Goal: Task Accomplishment & Management: Complete application form

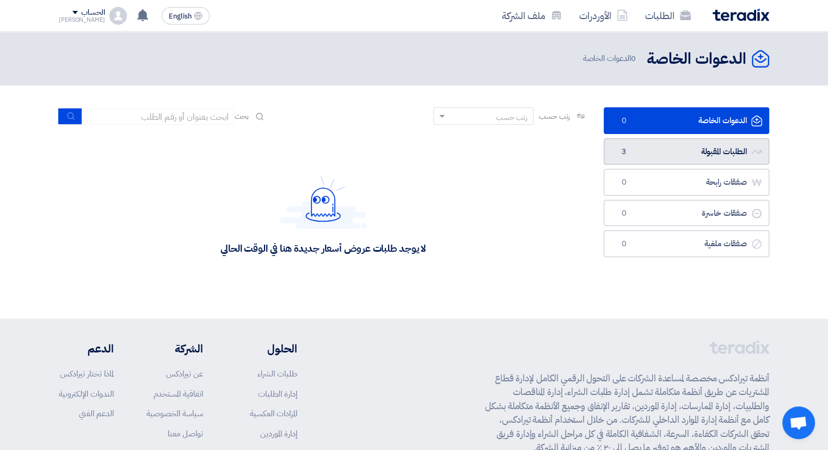
click at [639, 151] on link "الطلبات المقبولة الطلبات المقبولة 3" at bounding box center [687, 151] width 166 height 27
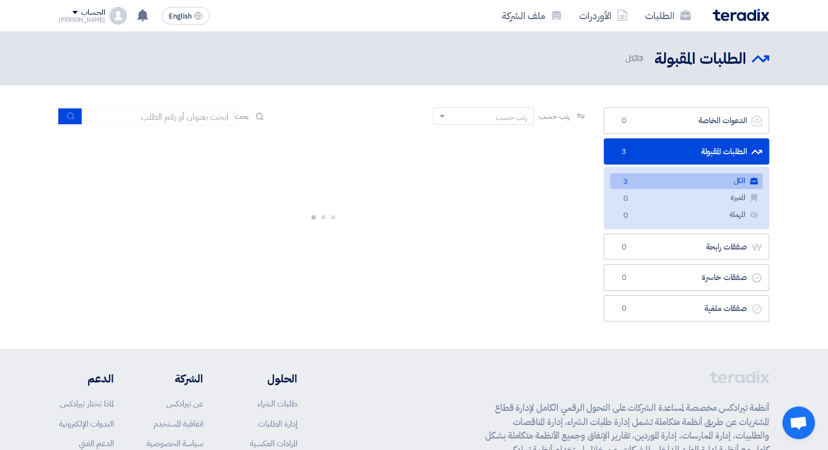
click at [669, 183] on link "الكل الكل 3" at bounding box center [686, 181] width 152 height 16
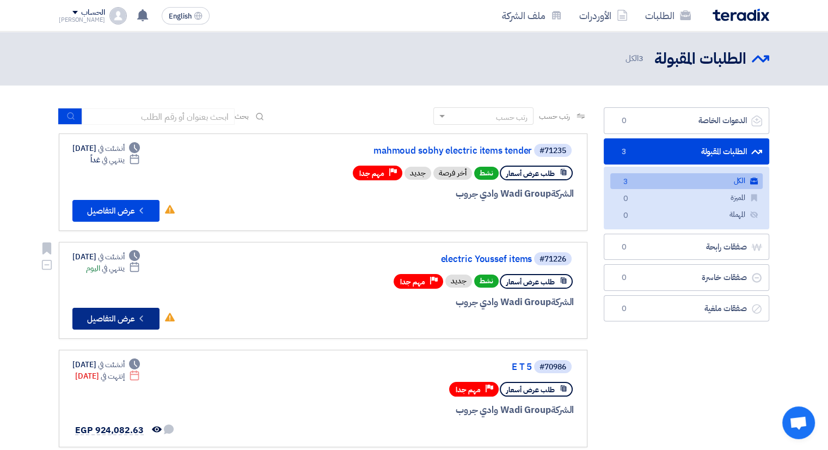
click at [117, 319] on button "Check details عرض التفاصيل" at bounding box center [115, 319] width 87 height 22
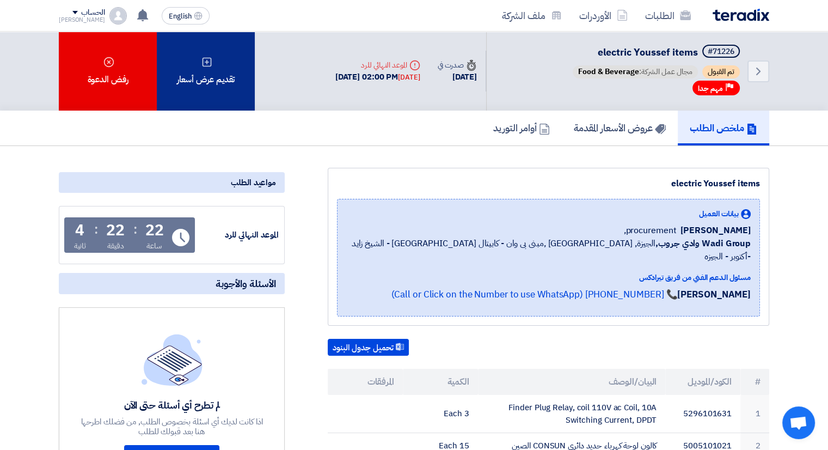
click at [246, 89] on div "تقديم عرض أسعار" at bounding box center [206, 71] width 98 height 79
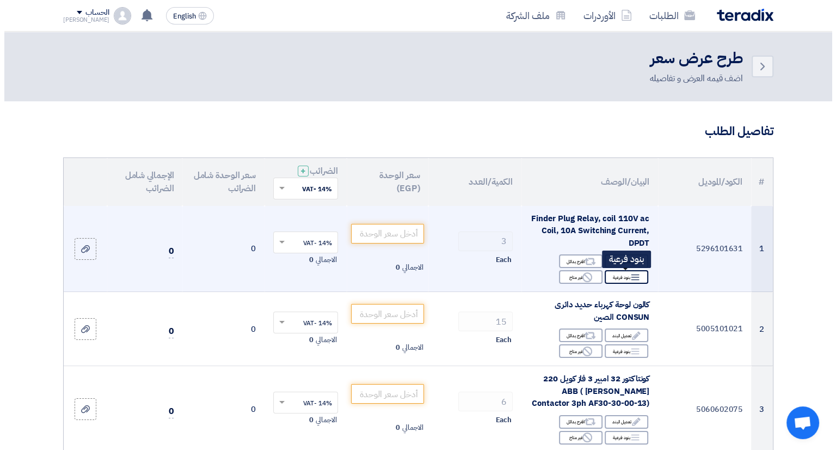
scroll to position [109, 0]
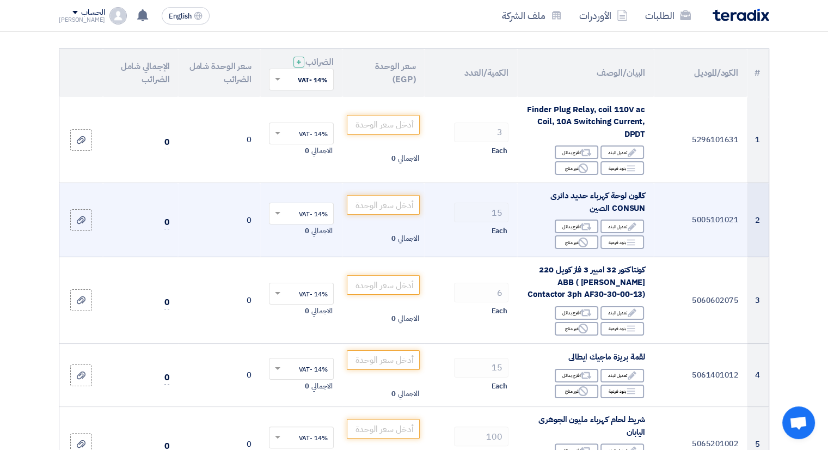
click at [167, 185] on td "0" at bounding box center [140, 220] width 75 height 74
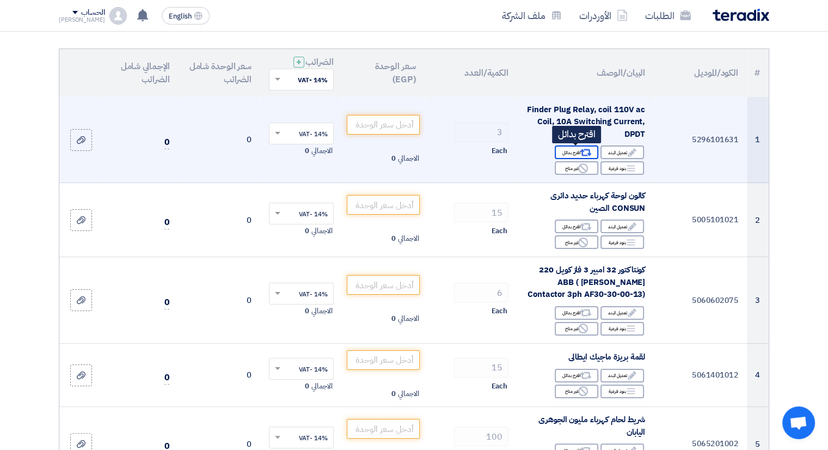
click at [579, 149] on div "Alternative اقترح بدائل" at bounding box center [577, 152] width 44 height 14
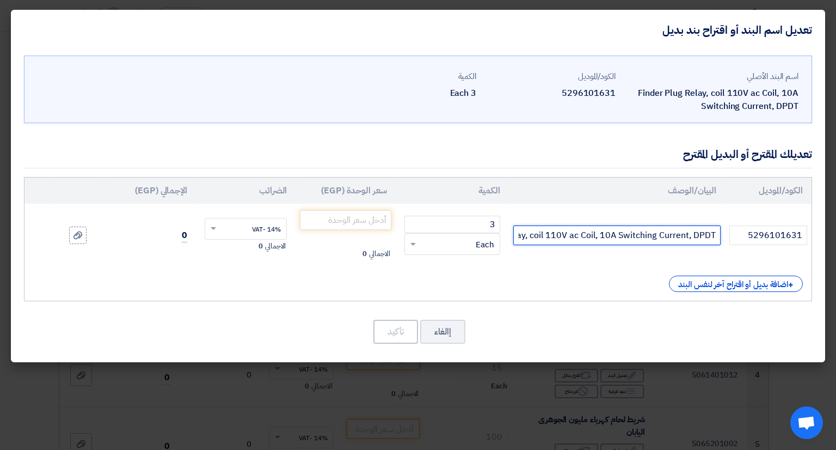
click at [560, 240] on input "Finder Plug Relay, coil 110V ac Coil, 10A Switching Current, DPDT" at bounding box center [616, 235] width 207 height 20
paste input "MINIATURE PCB RELAY-PCB- 2 pole, 8 A - 110 V AC -8 Legs code:40.52.8.110.0000, …"
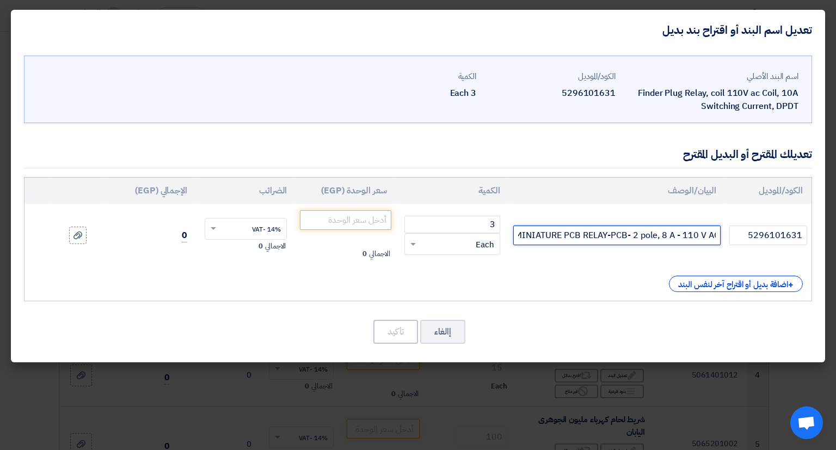
type input "MINIATURE PCB RELAY-PCB- 2 pole, 8 A - 110 V AC -8 Legs code:40.52.8.110.0000, …"
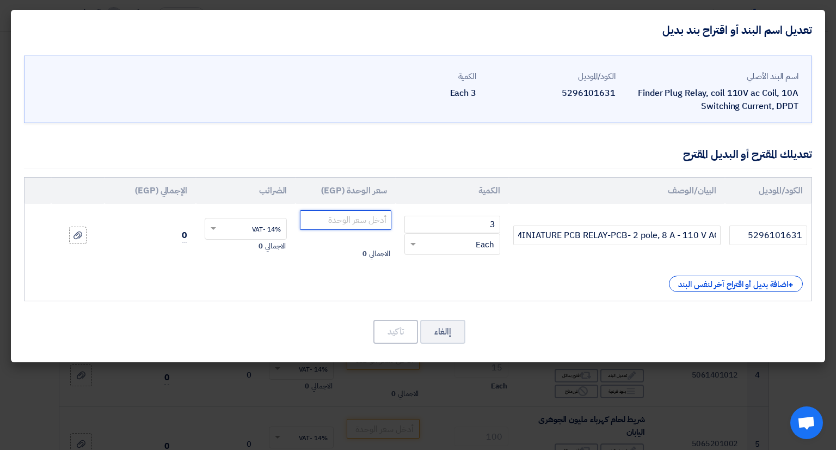
click at [349, 224] on input "number" at bounding box center [345, 220] width 91 height 20
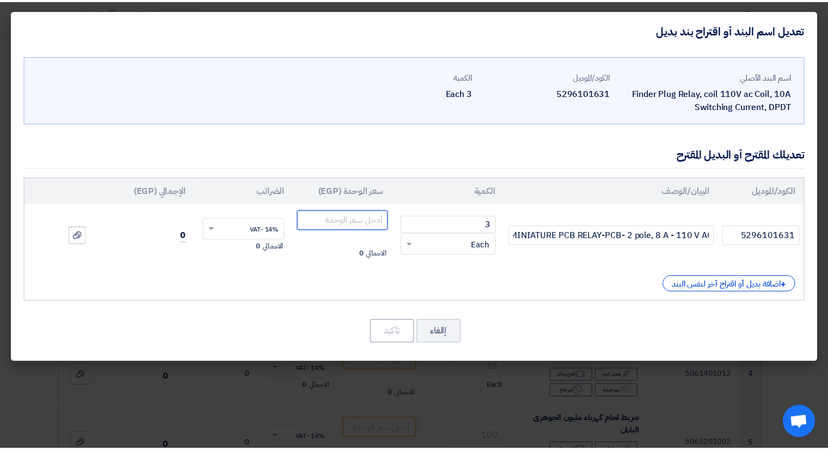
scroll to position [0, 0]
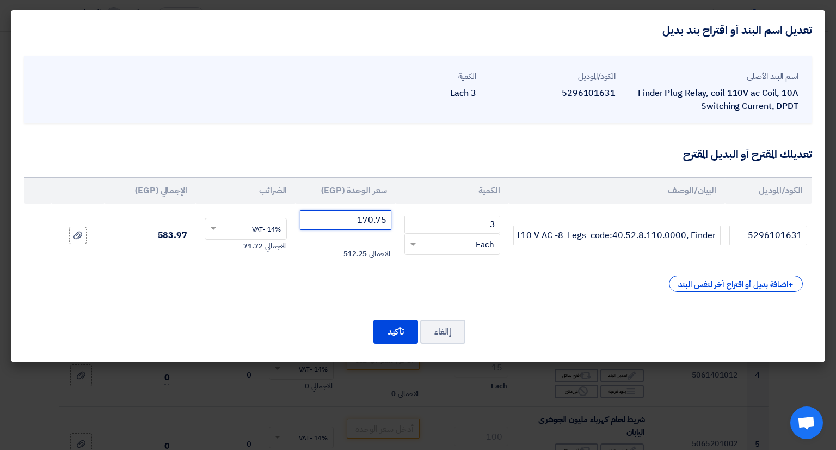
type input "170.75"
click at [249, 247] on span "71.72" at bounding box center [253, 246] width 20 height 11
click at [381, 336] on button "تأكيد" at bounding box center [396, 332] width 45 height 24
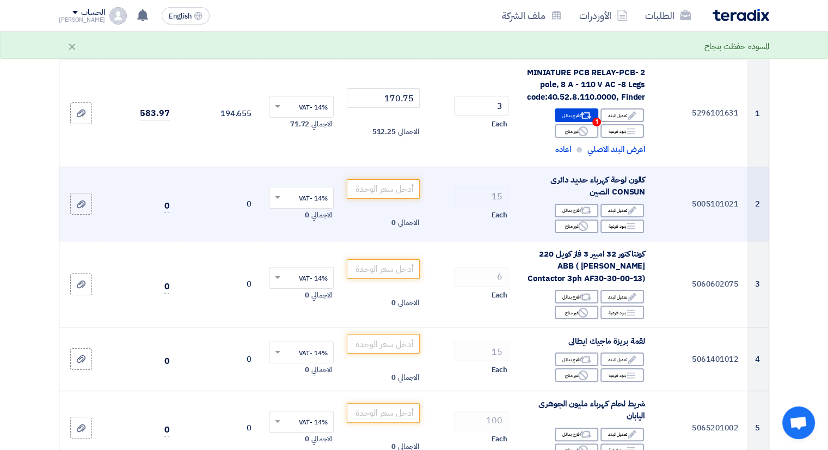
scroll to position [163, 0]
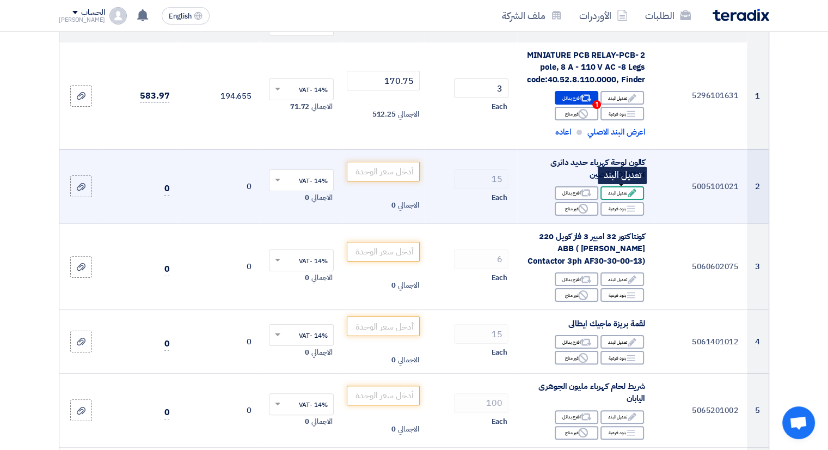
click at [619, 194] on div "Edit تعديل البند" at bounding box center [623, 193] width 44 height 14
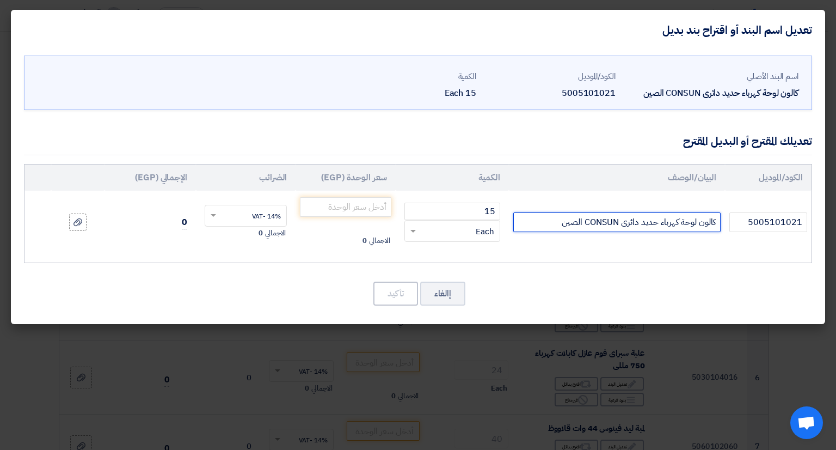
drag, startPoint x: 541, startPoint y: 220, endPoint x: 595, endPoint y: 219, distance: 53.9
click at [595, 219] on input "كالون لوحة كهرباء حديد دائرى CONSUN الصين" at bounding box center [616, 222] width 207 height 20
click at [563, 229] on input "كالون لوحة كهرباء حديد دائرى الصين" at bounding box center [616, 222] width 207 height 20
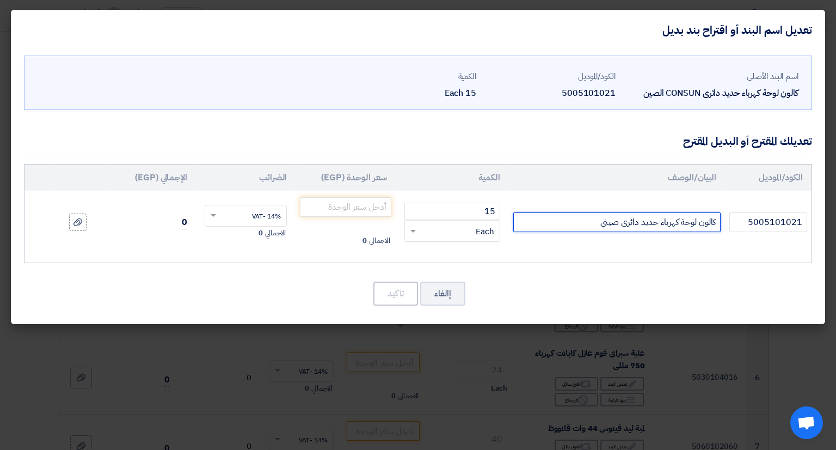
type input "كالون لوحة كهرباء حديد دائرى صيني"
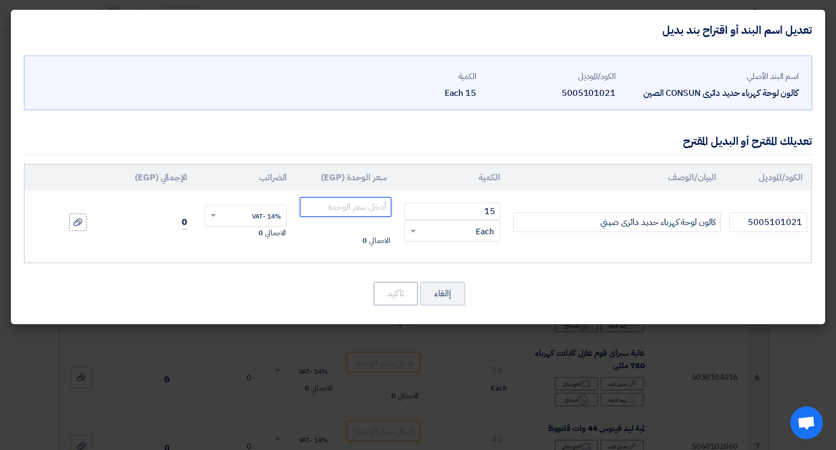
click at [337, 204] on input "number" at bounding box center [345, 207] width 91 height 20
type input "70"
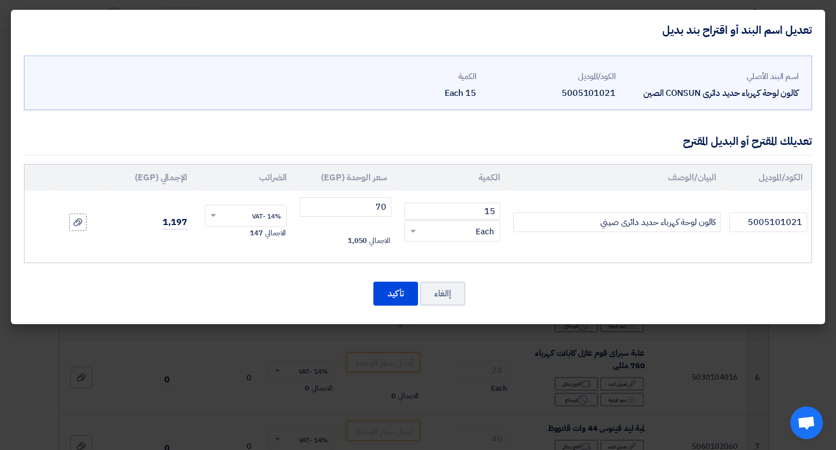
click at [289, 292] on div "إالغاء تأكيد" at bounding box center [418, 293] width 788 height 26
click at [390, 290] on button "تأكيد" at bounding box center [396, 294] width 45 height 24
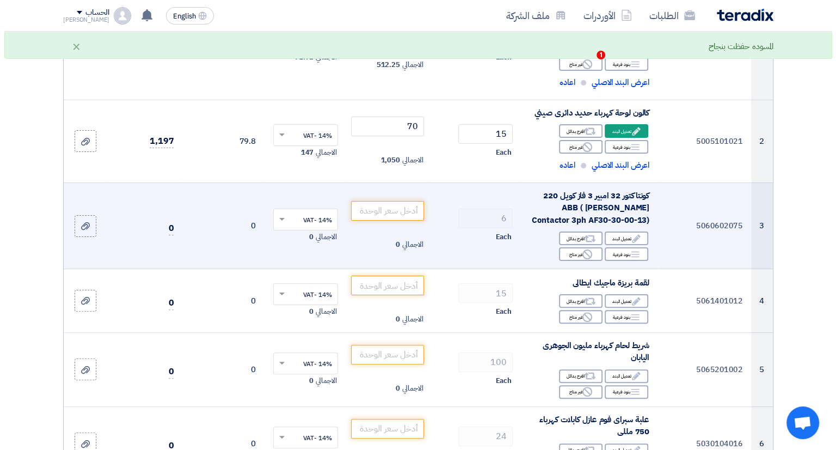
scroll to position [218, 0]
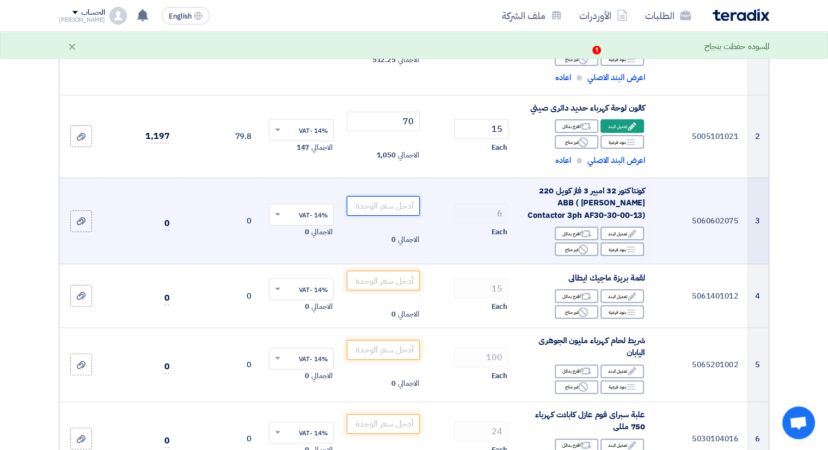
click at [382, 205] on input "number" at bounding box center [384, 206] width 74 height 20
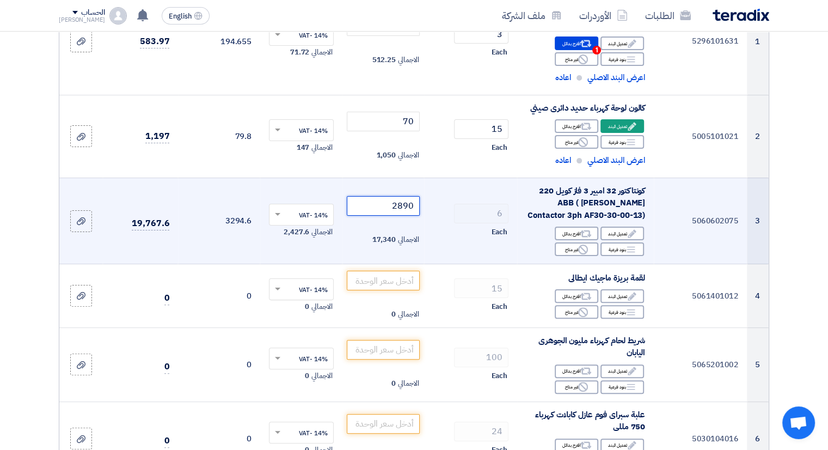
type input "2890"
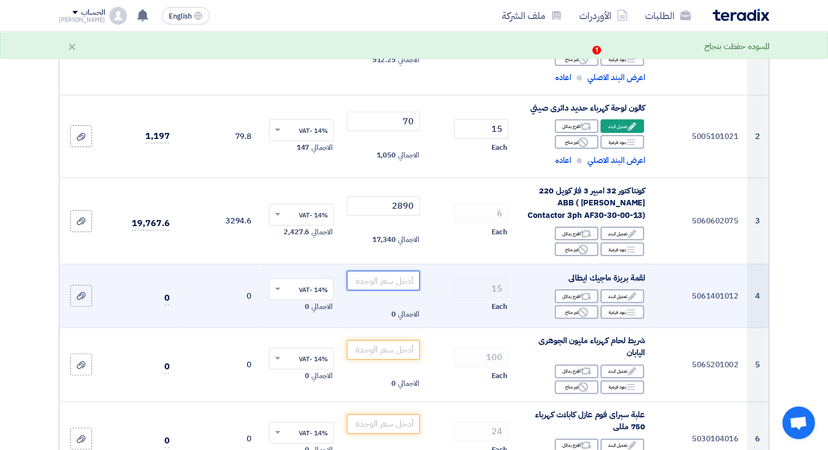
click at [394, 283] on input "number" at bounding box center [384, 281] width 74 height 20
click at [571, 292] on div "Alternative اقترح بدائل" at bounding box center [577, 296] width 44 height 14
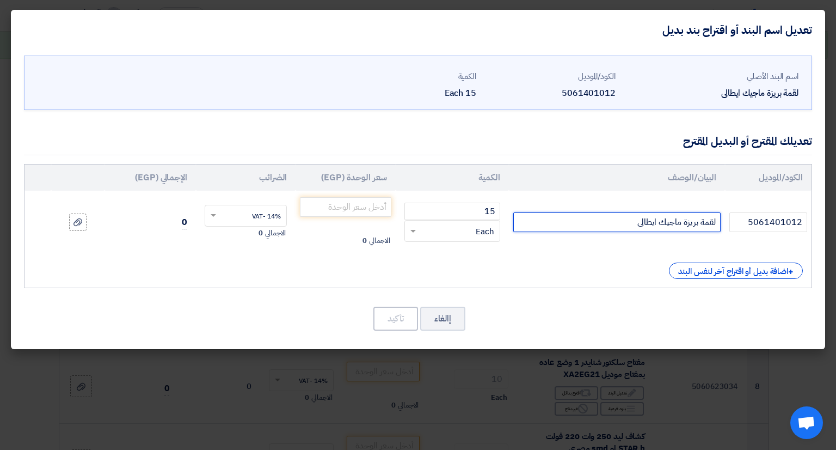
click at [610, 224] on input "لقمة بريزة ماجيك ايطالى" at bounding box center [616, 222] width 207 height 20
type input "لقمة بريزة ماجيك بتشينو"
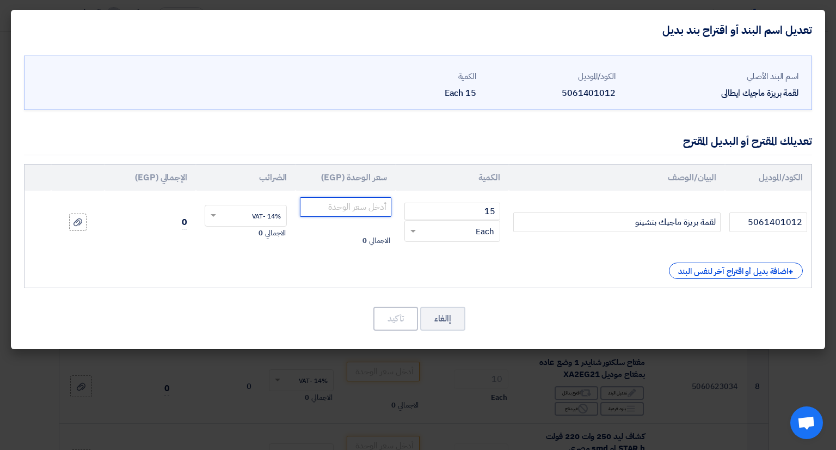
click at [349, 207] on input "number" at bounding box center [345, 207] width 91 height 20
type input "18"
click at [396, 319] on button "تأكيد" at bounding box center [396, 319] width 45 height 24
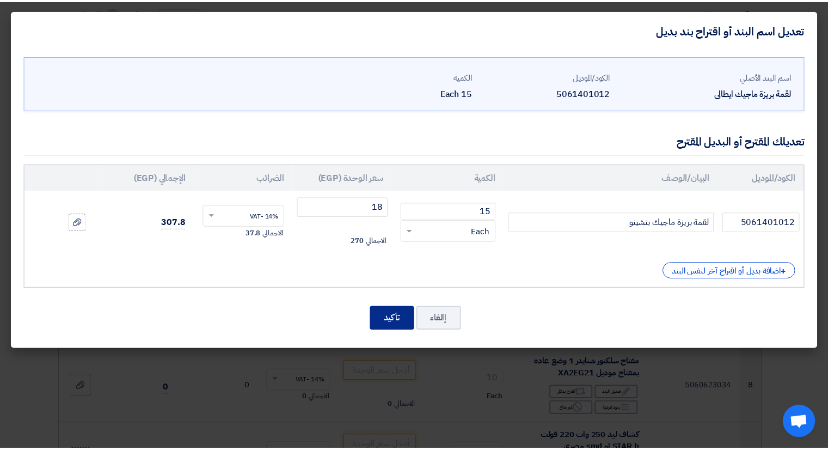
scroll to position [407, 0]
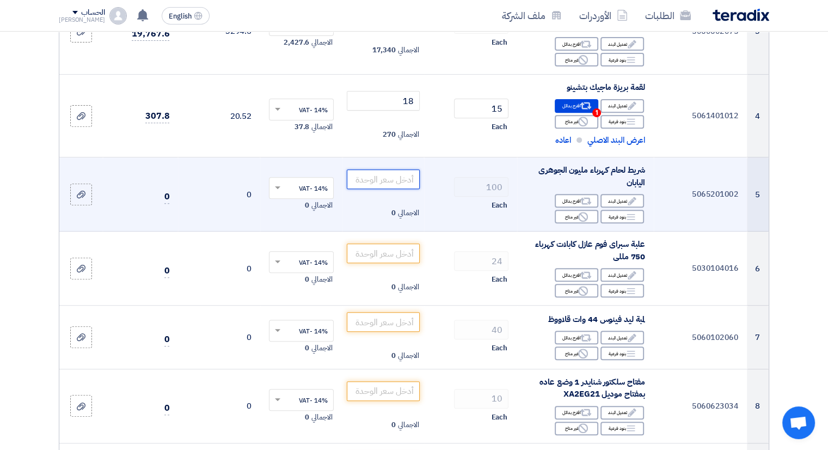
click at [394, 184] on input "number" at bounding box center [384, 179] width 74 height 20
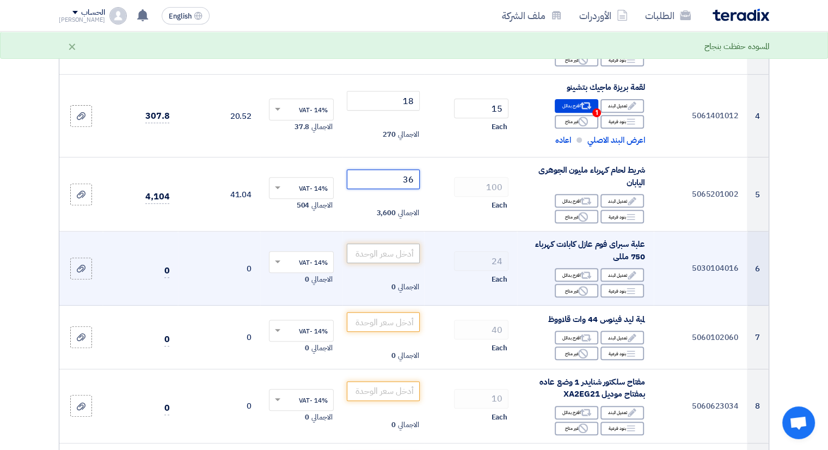
type input "36"
click at [392, 250] on input "number" at bounding box center [384, 253] width 74 height 20
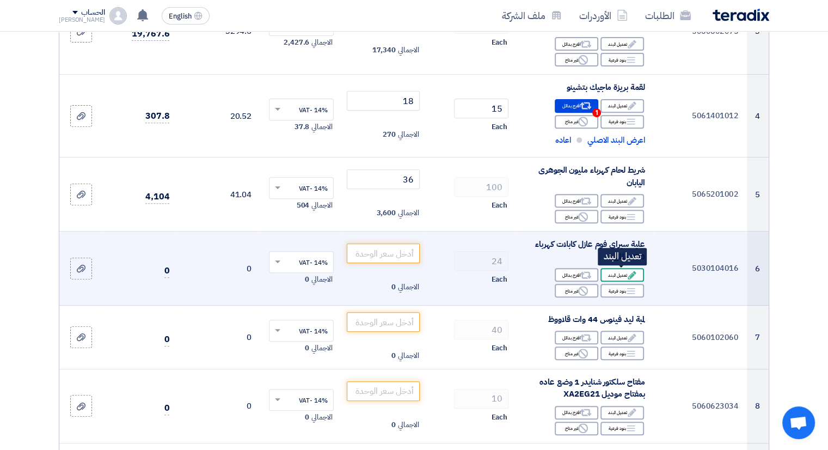
click at [621, 271] on div "Edit تعديل البند" at bounding box center [623, 275] width 44 height 14
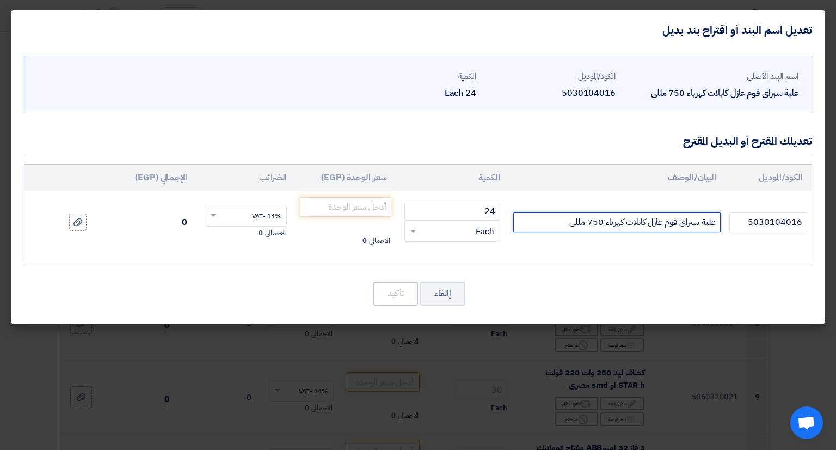
drag, startPoint x: 566, startPoint y: 223, endPoint x: 717, endPoint y: 217, distance: 150.4
click at [717, 217] on input "علبة سبراى فوم عازل كابلات كهرباء 750 مللى" at bounding box center [616, 222] width 207 height 20
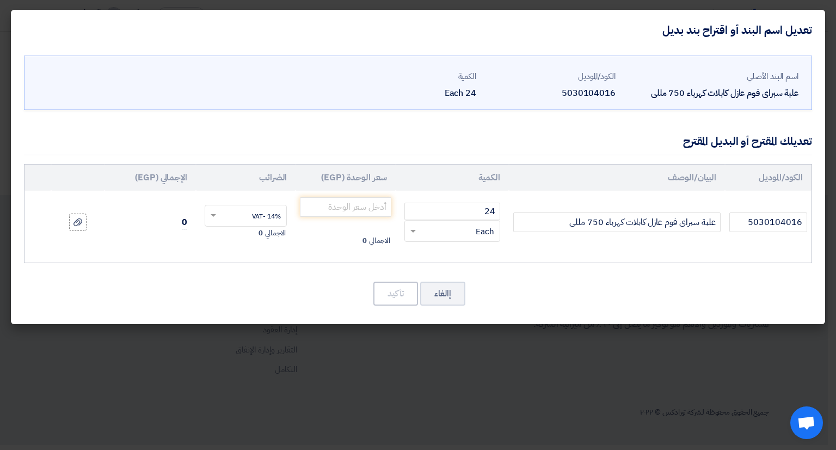
click at [136, 116] on div "اسم البند الأصلي علبة سبراى فوم عازل كابلات كهرباء 750 مللى الكود/الموديل 50301…" at bounding box center [418, 187] width 815 height 274
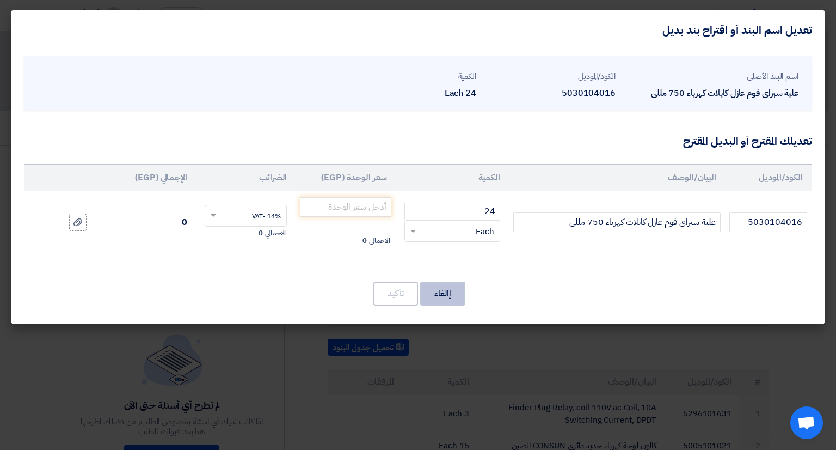
click at [441, 291] on button "إالغاء" at bounding box center [442, 294] width 45 height 24
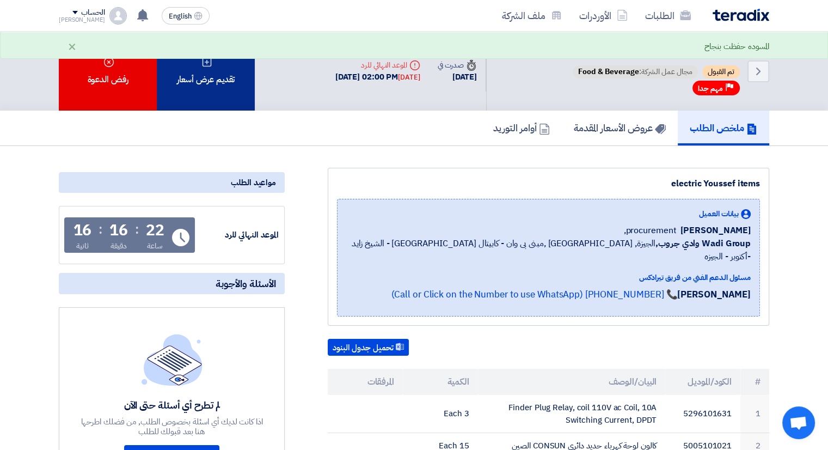
click at [204, 83] on div "تقديم عرض أسعار" at bounding box center [206, 71] width 98 height 79
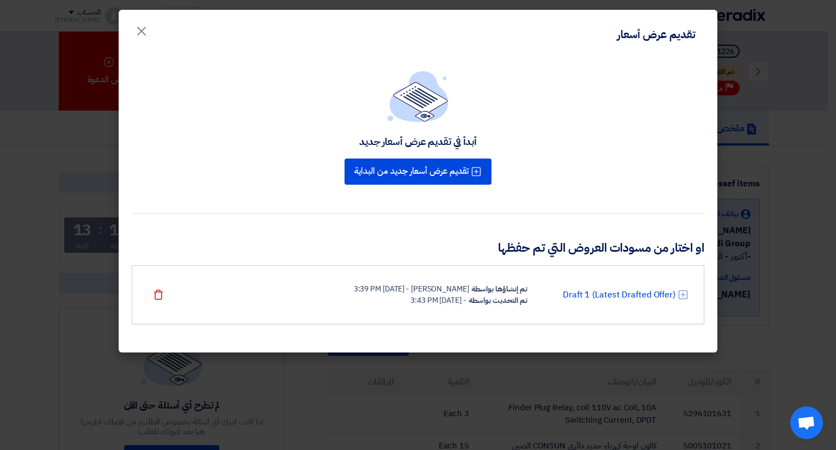
click at [470, 295] on div "تم التحديث بواسطة" at bounding box center [498, 300] width 59 height 11
click at [573, 298] on link "Draft 1 (Latest Drafted Offer)" at bounding box center [619, 294] width 113 height 13
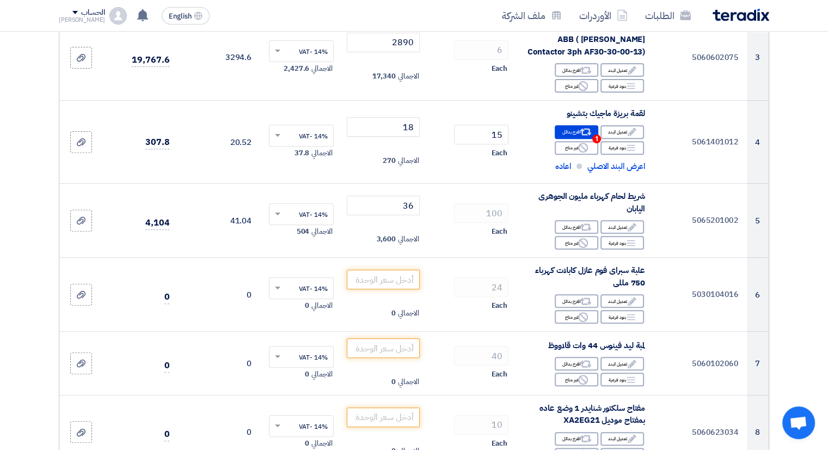
scroll to position [436, 0]
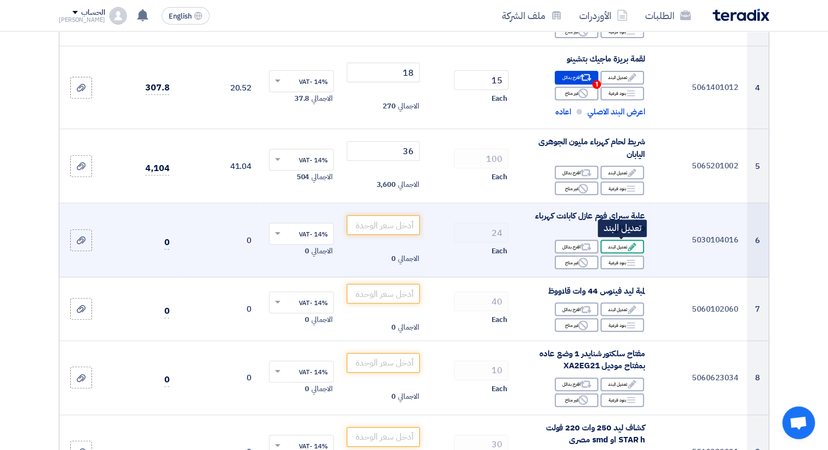
click at [625, 247] on div "Edit تعديل البند" at bounding box center [623, 247] width 44 height 14
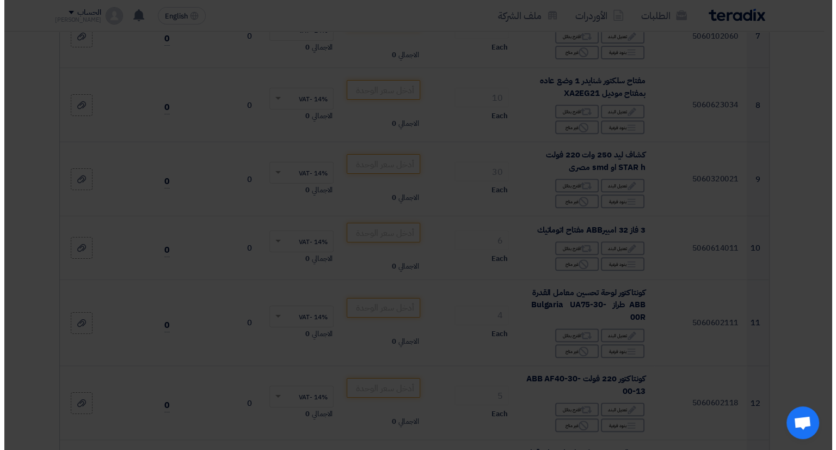
scroll to position [246, 0]
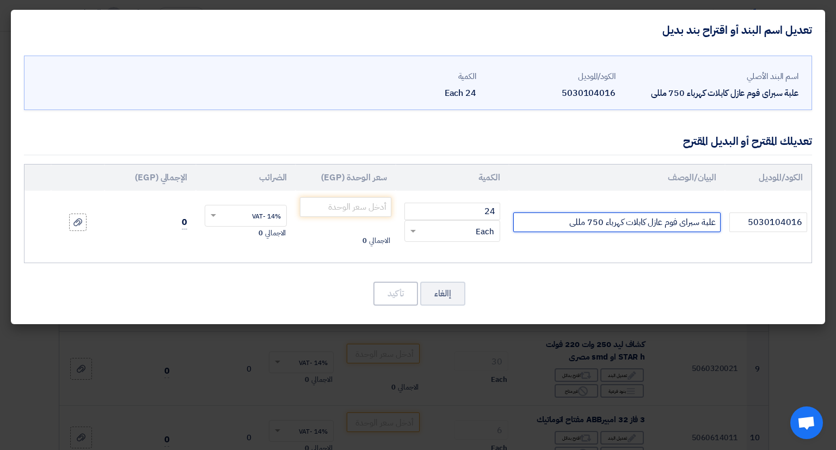
click at [621, 226] on input "علبة سبراى فوم عازل كابلات كهرباء 750 مللى" at bounding box center [616, 222] width 207 height 20
type input "ر"
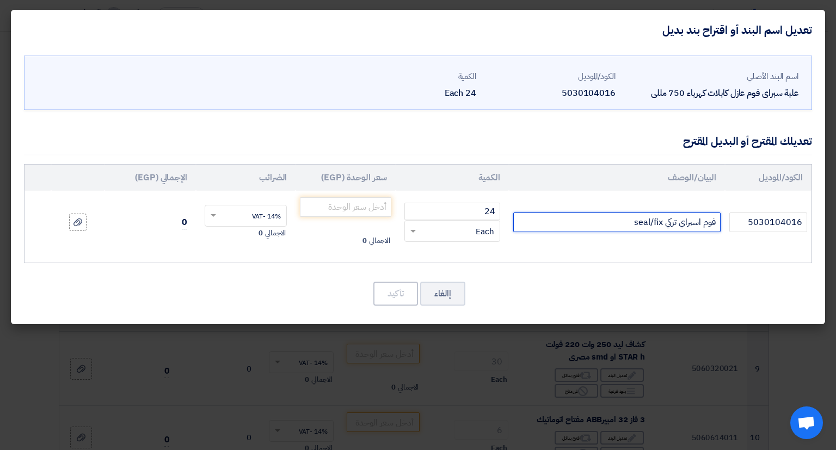
type input "فوم اسبراي تركي seal/fix"
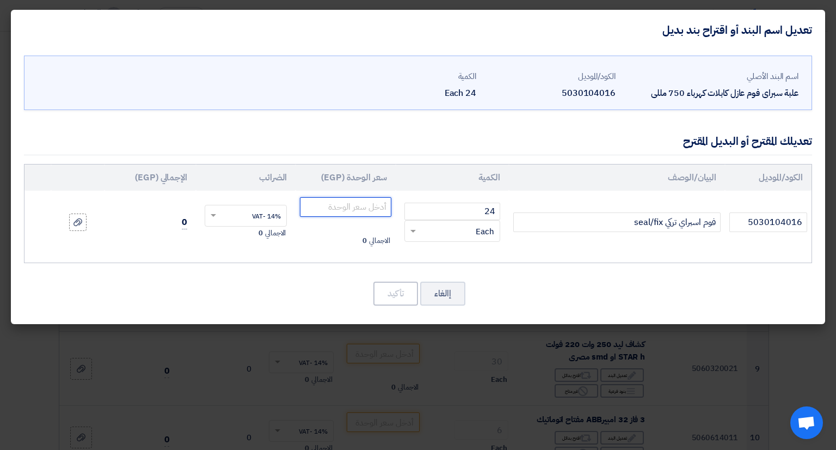
click at [359, 210] on input "number" at bounding box center [345, 207] width 91 height 20
type input "201"
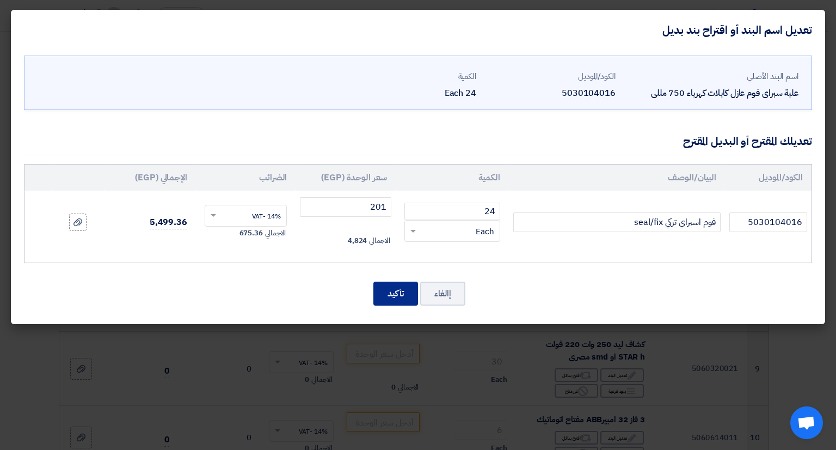
click at [390, 293] on button "تأكيد" at bounding box center [396, 294] width 45 height 24
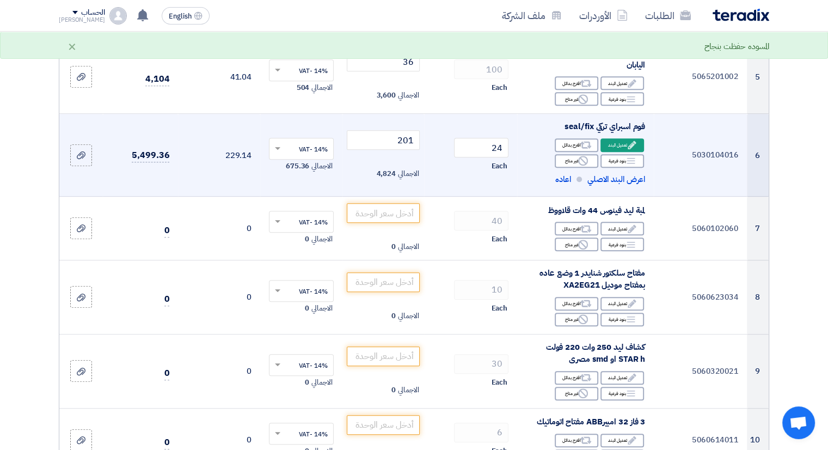
scroll to position [545, 0]
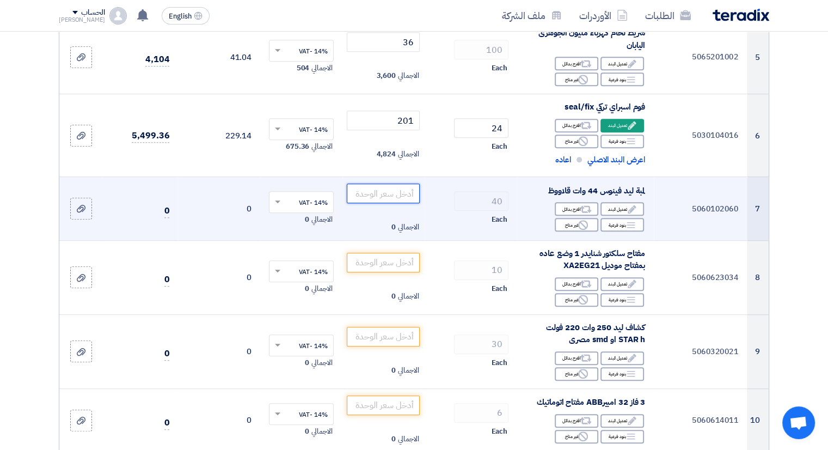
click at [380, 188] on input "number" at bounding box center [384, 194] width 74 height 20
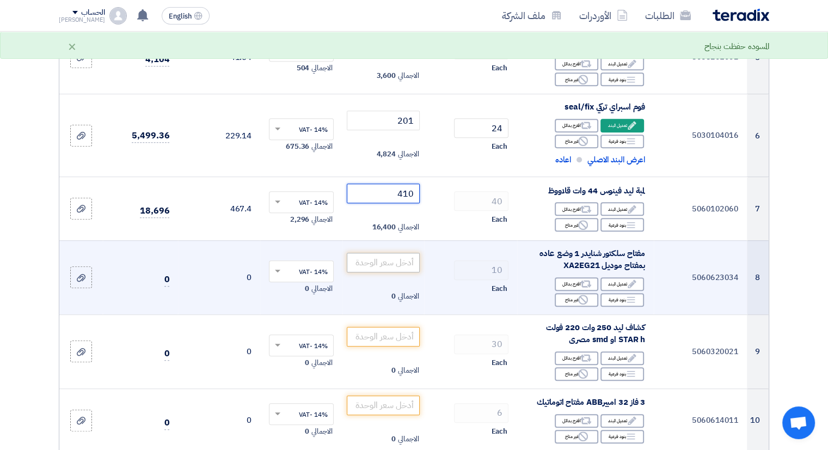
type input "410"
click at [381, 262] on input "number" at bounding box center [384, 263] width 74 height 20
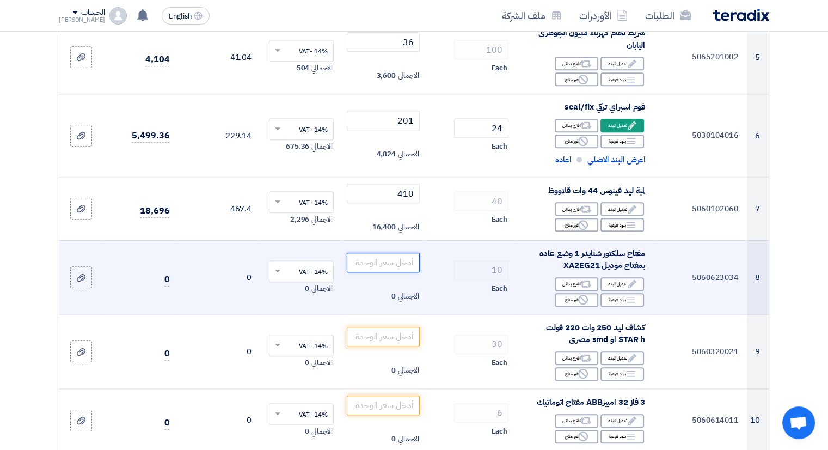
paste input "257.00"
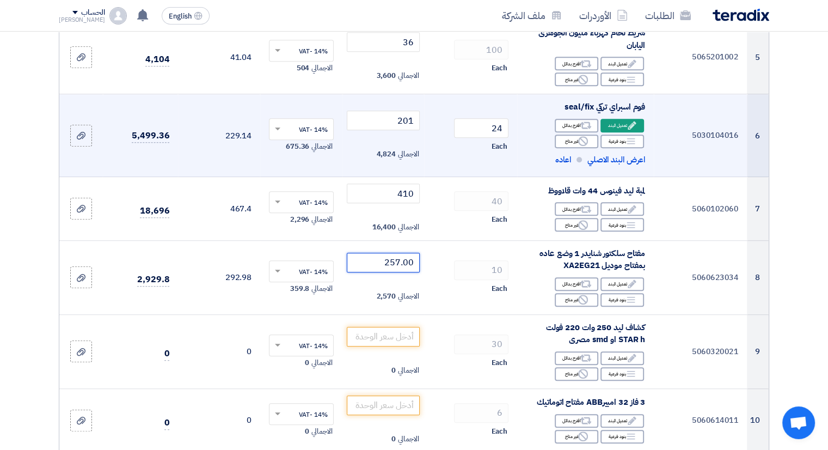
type input "257.00"
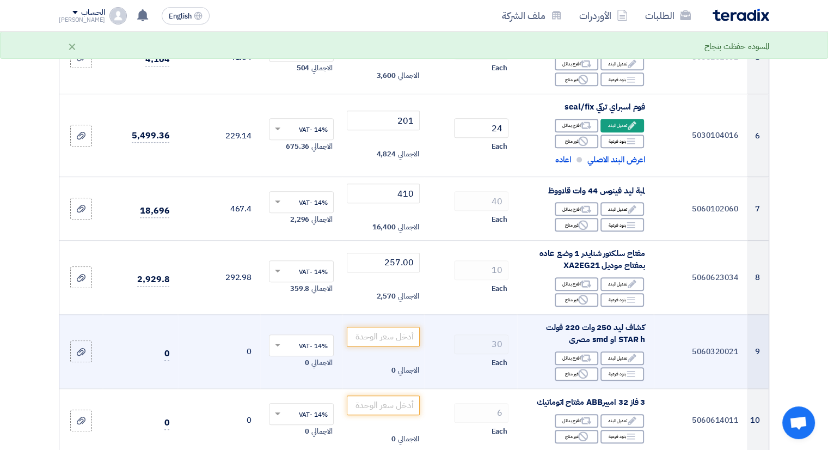
click at [444, 319] on td "30 Each" at bounding box center [470, 351] width 93 height 74
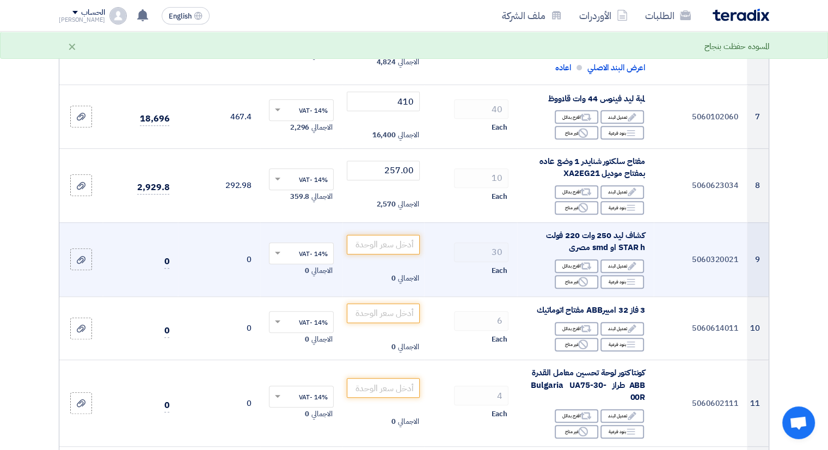
scroll to position [653, 0]
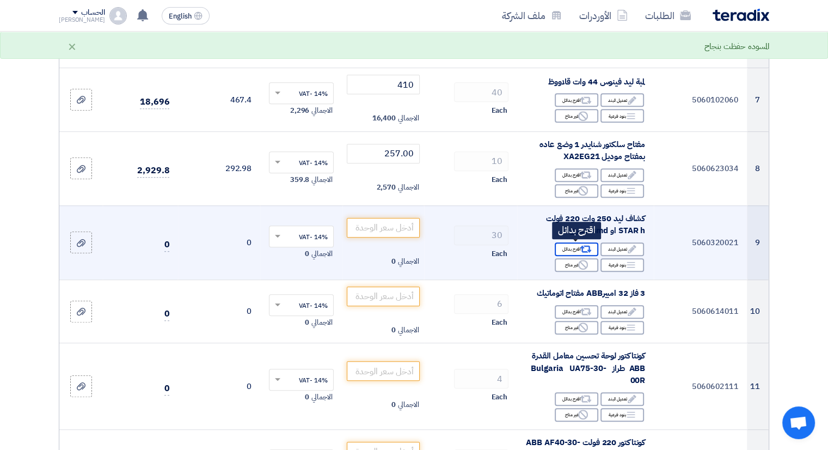
click at [586, 247] on icon "Alternative" at bounding box center [585, 248] width 11 height 11
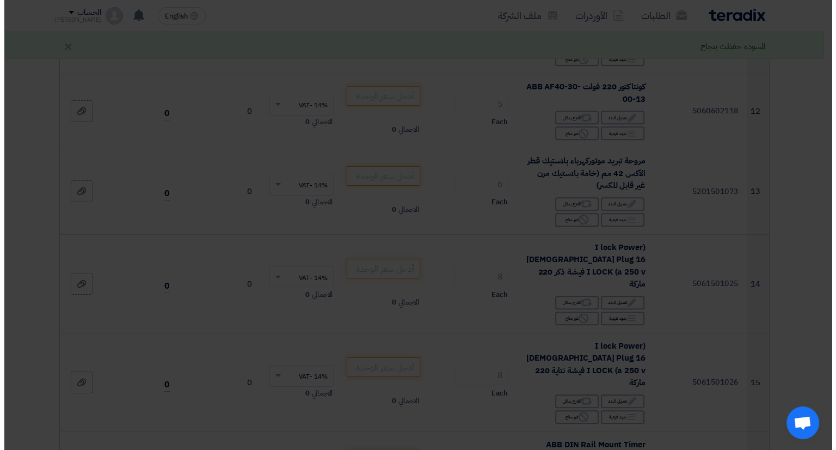
scroll to position [381, 0]
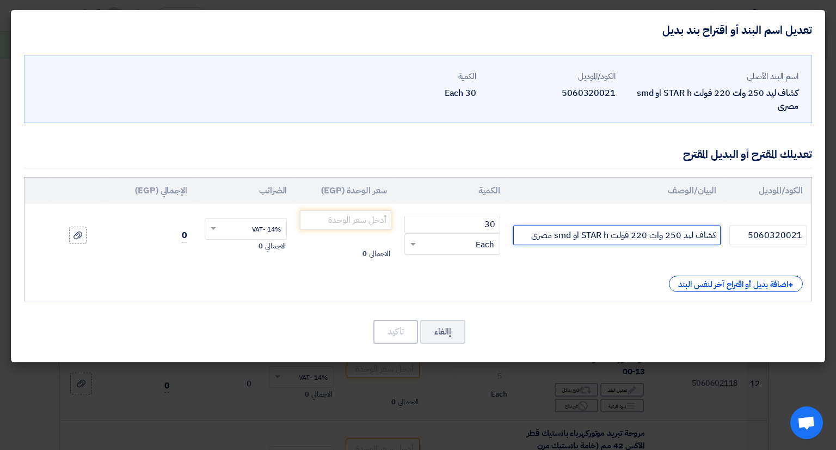
click at [532, 240] on input "كشاف ليد 250 وات 220 فولت STAR h او smd مصرى" at bounding box center [616, 235] width 207 height 20
drag, startPoint x: 526, startPoint y: 236, endPoint x: 634, endPoint y: 237, distance: 107.8
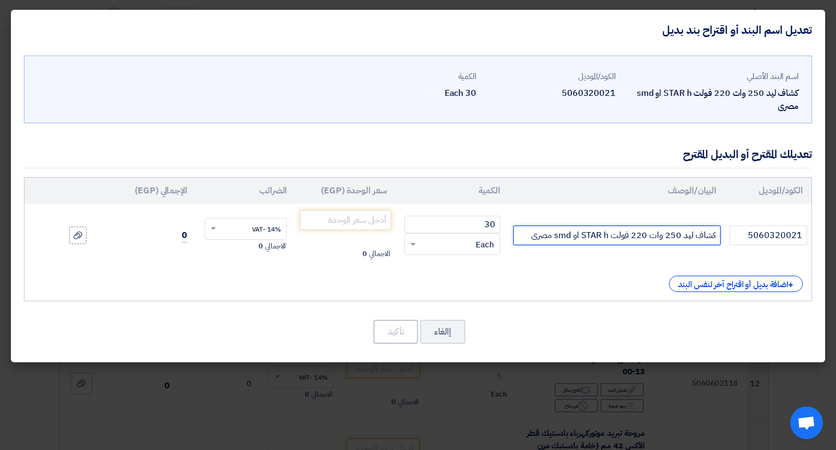
click at [634, 237] on input "كشاف ليد 250 وات 220 فولت STAR h او smd مصرى" at bounding box center [616, 235] width 207 height 20
click at [694, 238] on input "كشاف ليد 250 وات" at bounding box center [616, 235] width 207 height 20
click at [607, 239] on input "كشاف واجهات ليد 250 وات" at bounding box center [616, 235] width 207 height 20
type input "كشاف واجهات ليد 250 وات ماركة: storm led"
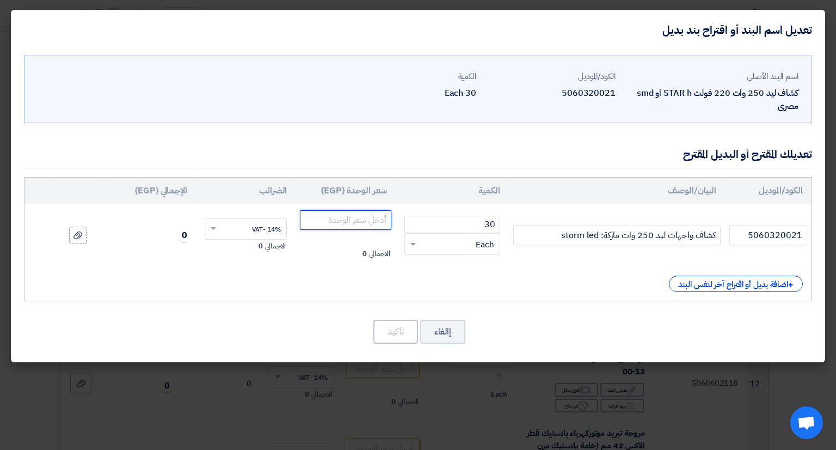
click at [338, 218] on input "number" at bounding box center [345, 220] width 91 height 20
type input "4340"
click at [394, 323] on button "تأكيد" at bounding box center [396, 332] width 45 height 24
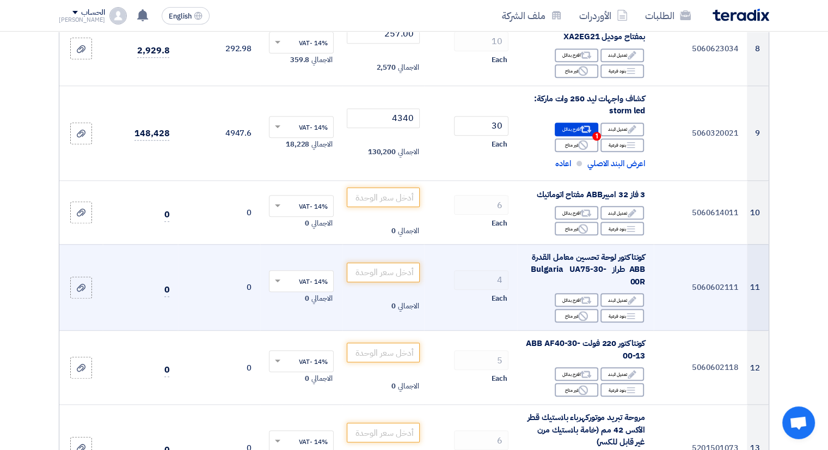
scroll to position [790, 0]
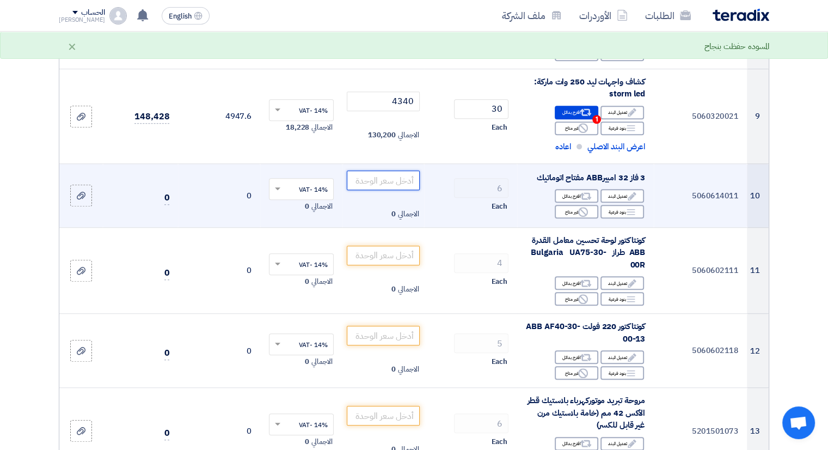
click at [398, 176] on input "number" at bounding box center [384, 180] width 74 height 20
type input "875"
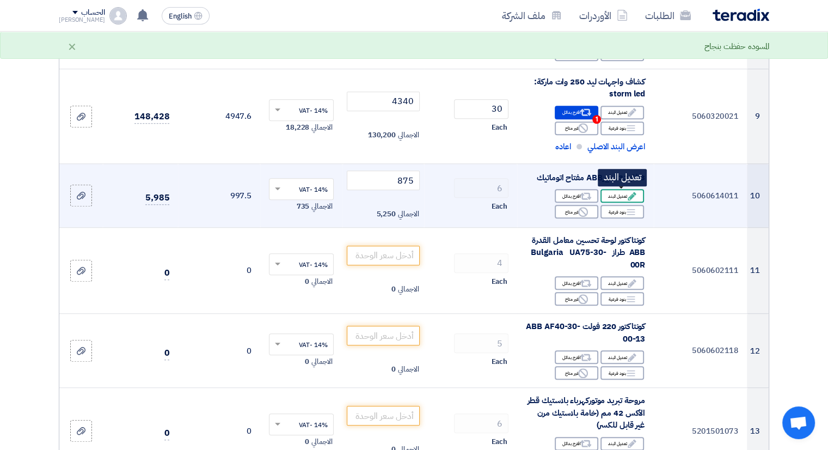
click at [632, 197] on icon "Edit" at bounding box center [632, 196] width 10 height 10
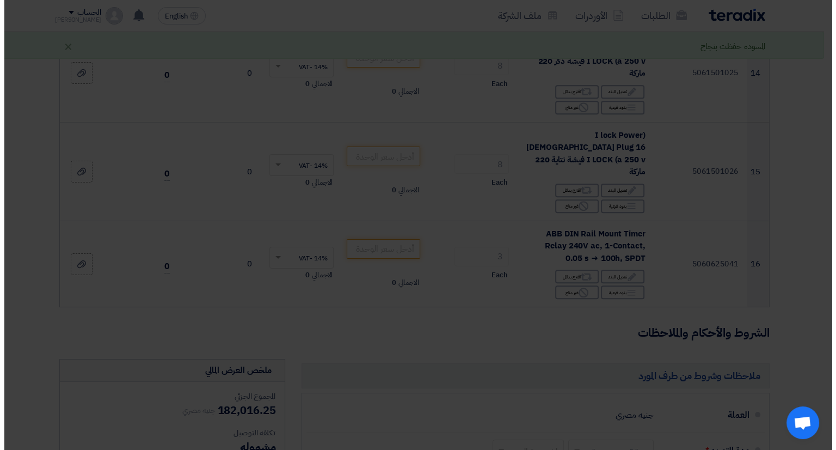
scroll to position [435, 0]
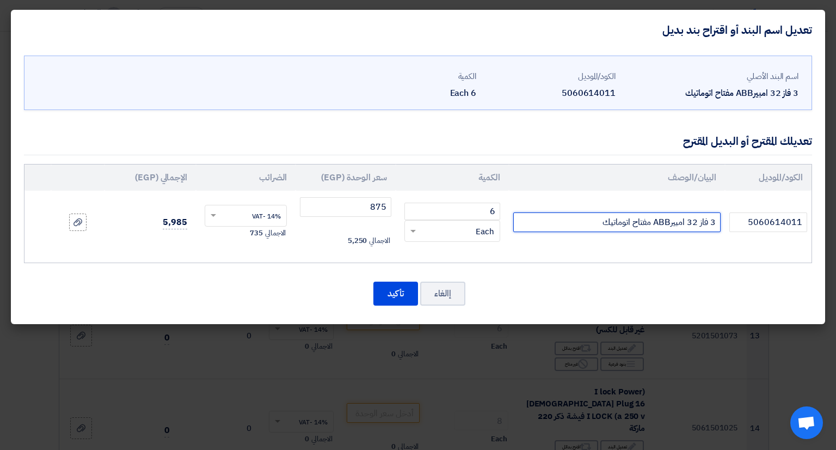
click at [597, 222] on input "3 فاز 32 امبيرABB مفتاح اتوماتيك" at bounding box center [616, 222] width 207 height 20
type input "3 فاز 32 امبيرABB مفتاح اتوماتيك MCB 4.5kA"
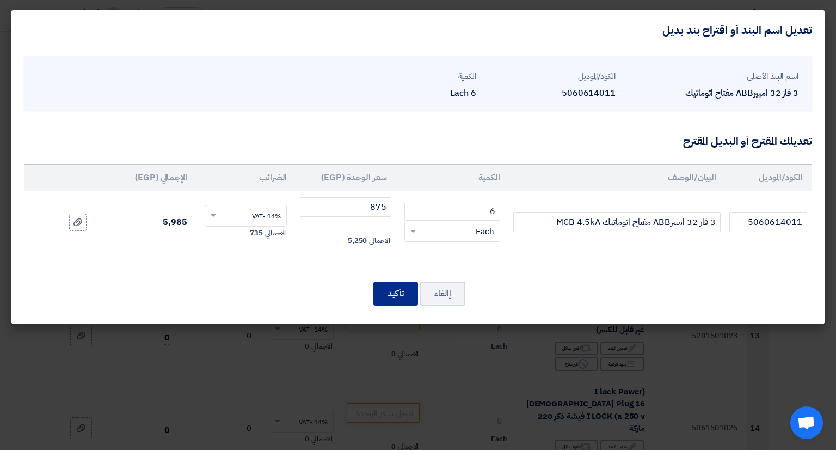
click at [397, 289] on button "تأكيد" at bounding box center [396, 294] width 45 height 24
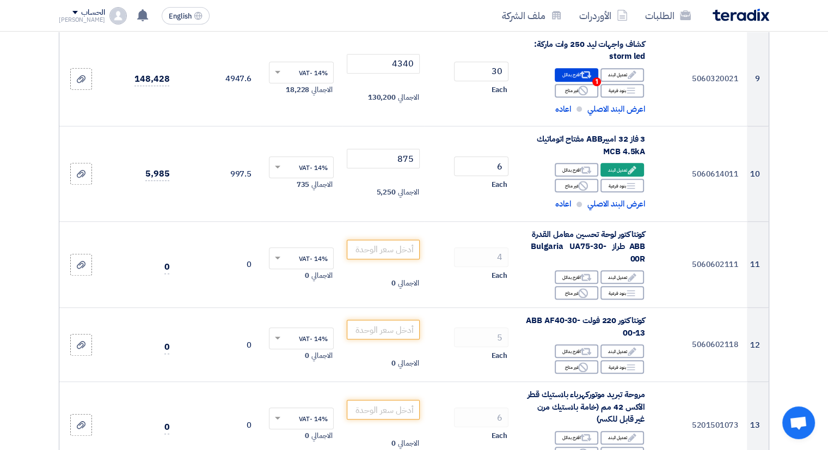
scroll to position [845, 0]
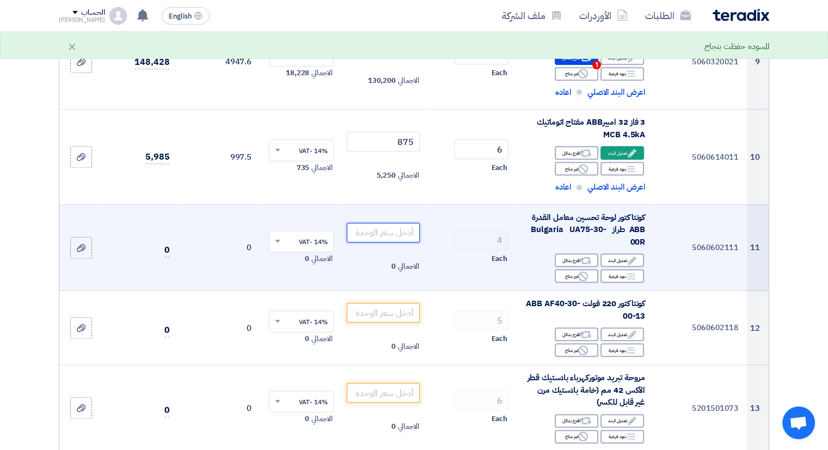
click at [372, 231] on input "number" at bounding box center [384, 233] width 74 height 20
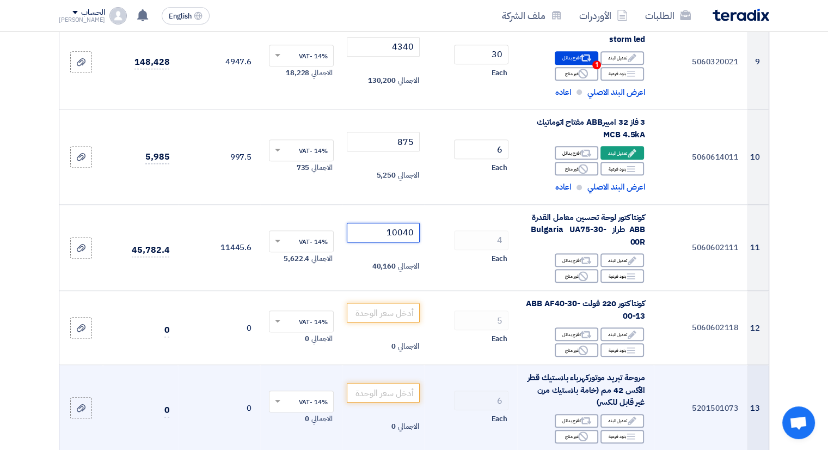
type input "10040"
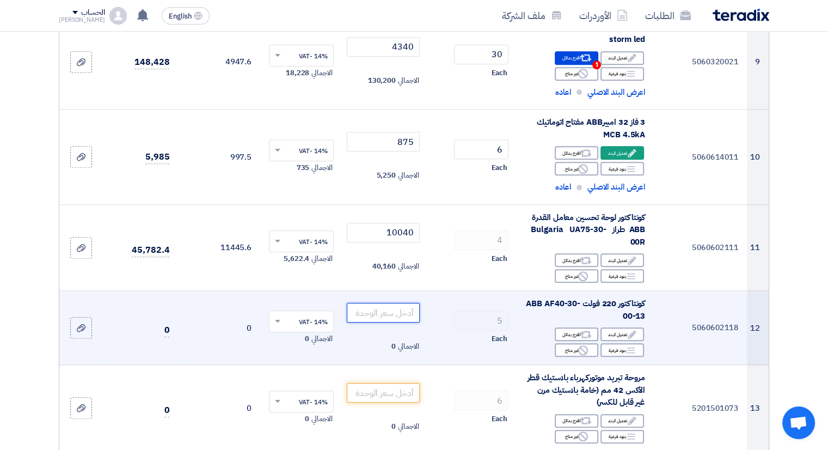
click at [394, 314] on input "number" at bounding box center [384, 313] width 74 height 20
type input "4263"
click at [464, 333] on div "Each" at bounding box center [471, 338] width 76 height 13
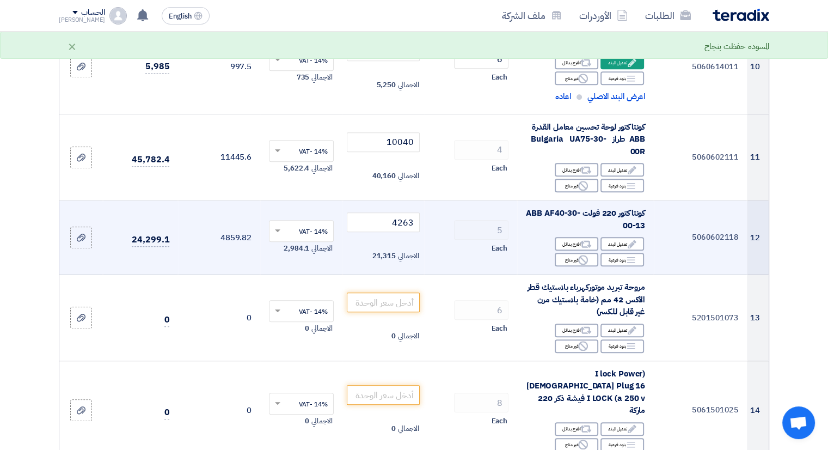
scroll to position [953, 0]
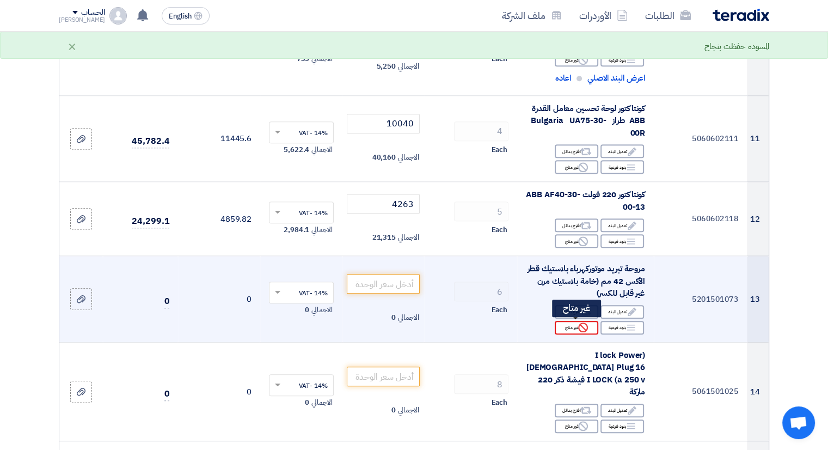
click at [574, 331] on div "Reject غير متاح" at bounding box center [577, 328] width 44 height 14
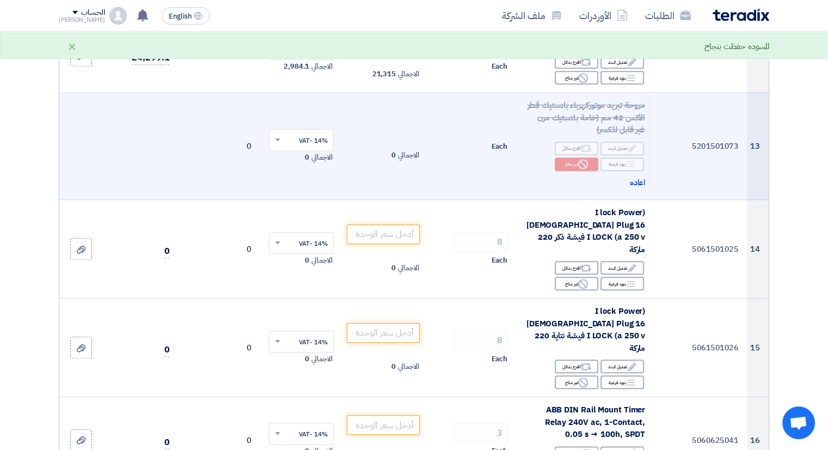
scroll to position [1171, 0]
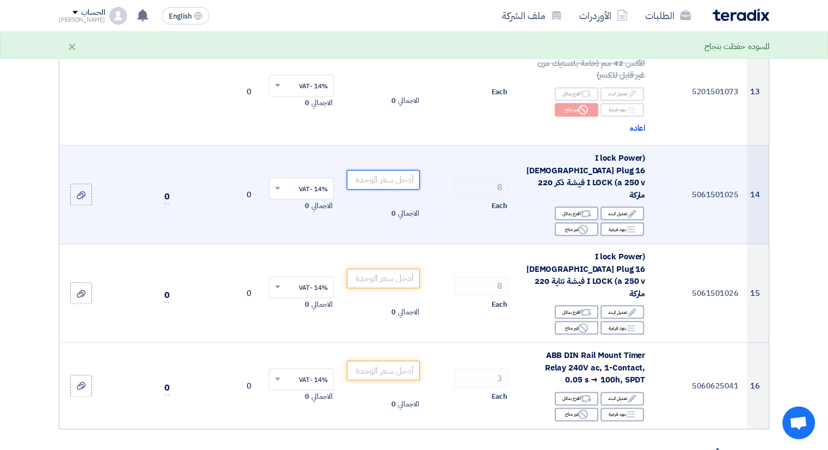
click at [393, 170] on input "number" at bounding box center [384, 180] width 74 height 20
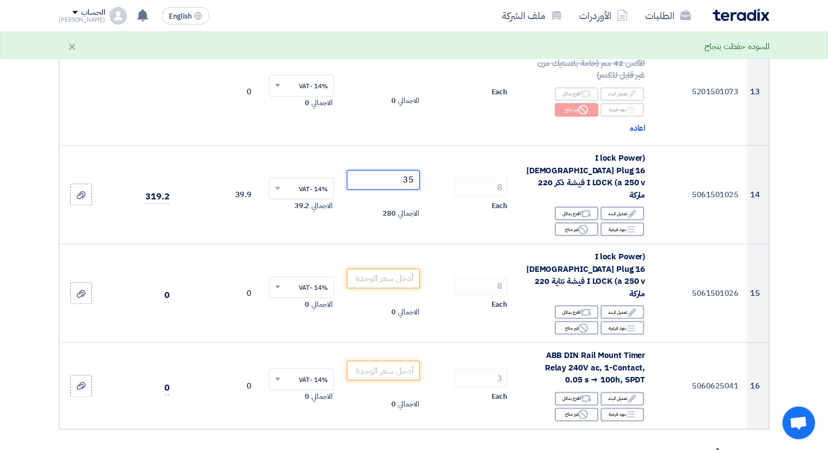
type input "35"
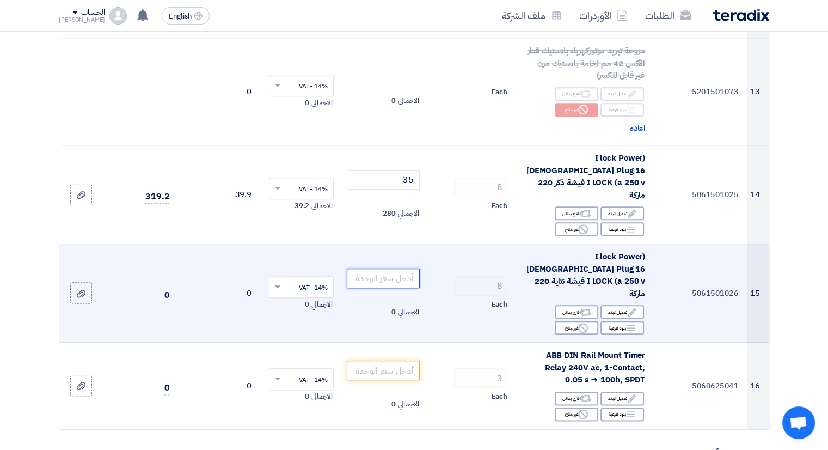
click at [387, 268] on input "number" at bounding box center [384, 278] width 74 height 20
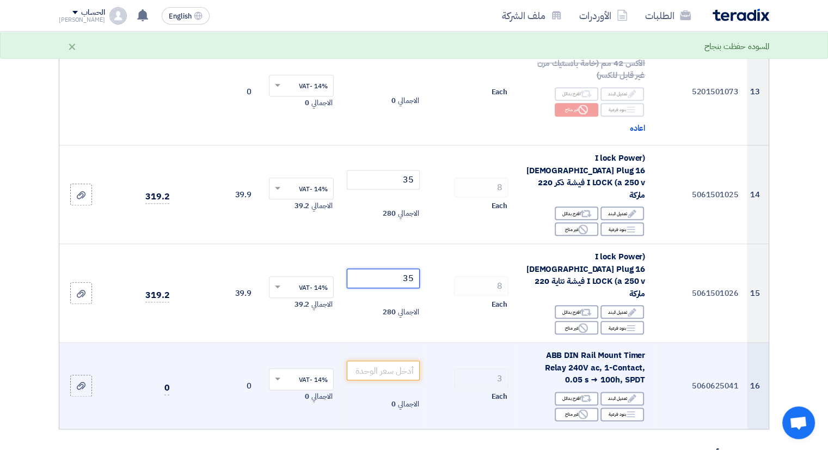
type input "35"
click at [388, 343] on td "الاجمالي 0" at bounding box center [384, 386] width 82 height 86
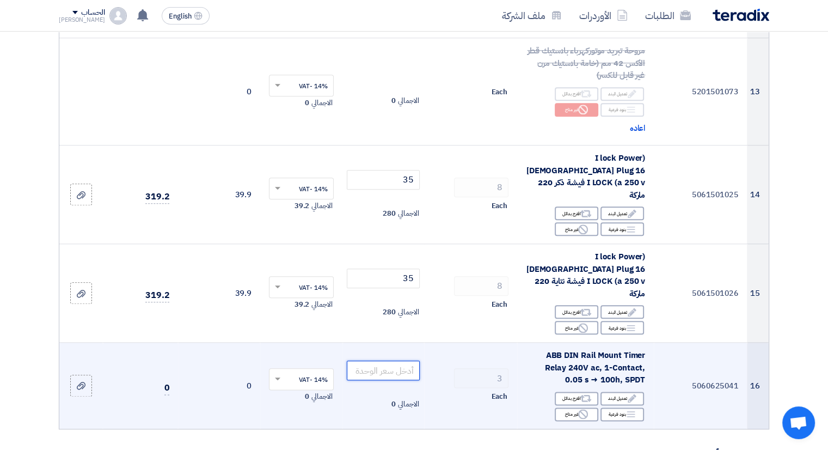
click at [388, 360] on input "number" at bounding box center [384, 370] width 74 height 20
click at [625, 392] on div "Edit تعديل البند" at bounding box center [623, 399] width 44 height 14
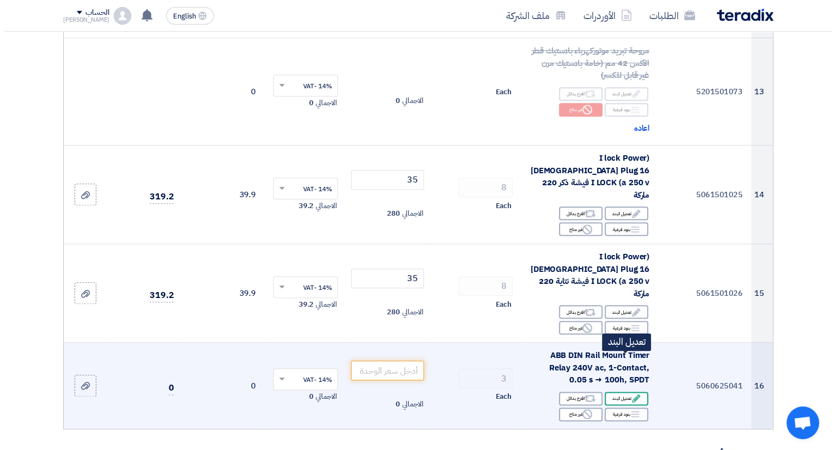
scroll to position [627, 0]
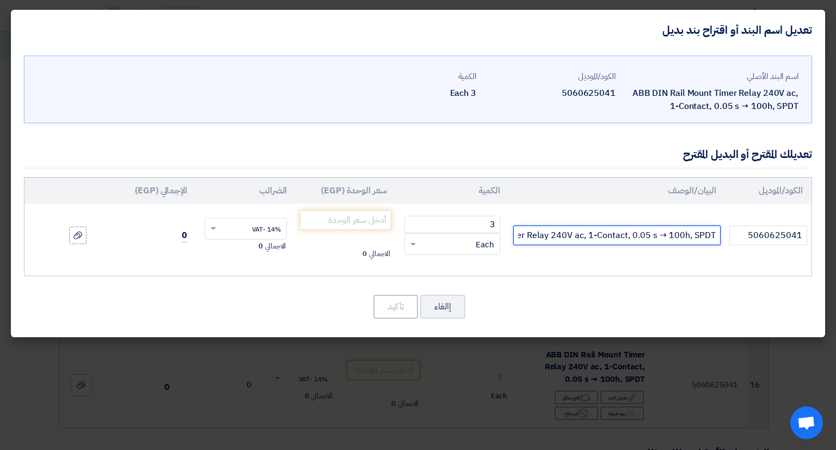
click at [597, 236] on input "ABB DIN Rail Mount Timer Relay 240V ac, 1-Contact, 0.05 s → 100h, SPDT" at bounding box center [616, 235] width 207 height 20
drag, startPoint x: 719, startPoint y: 235, endPoint x: 692, endPoint y: 236, distance: 27.3
click at [692, 236] on input "ABB DIN Rail Mount Timer Relay 240V ac, 1-Contact, 0.05 s → 100h, SPDT" at bounding box center [616, 235] width 207 height 20
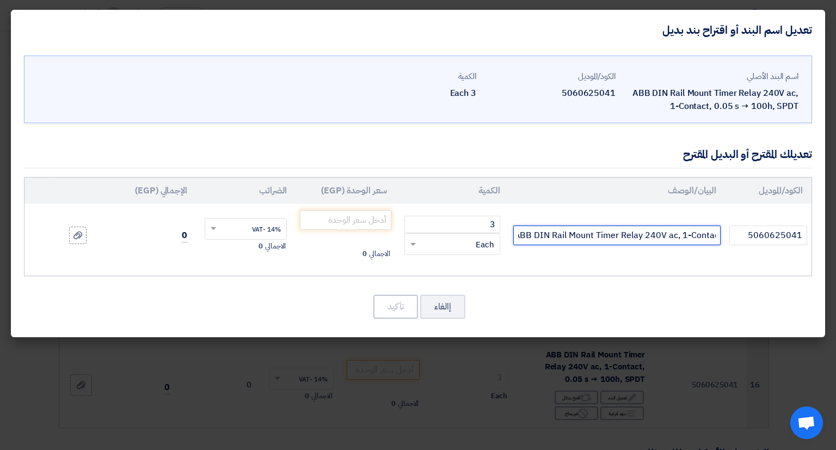
scroll to position [0, -4]
type input "ABB DIN Rail Mount Timer Relay 240V ac, 1-Contact, 0.05 s → 100h, Type: CT-MFD.…"
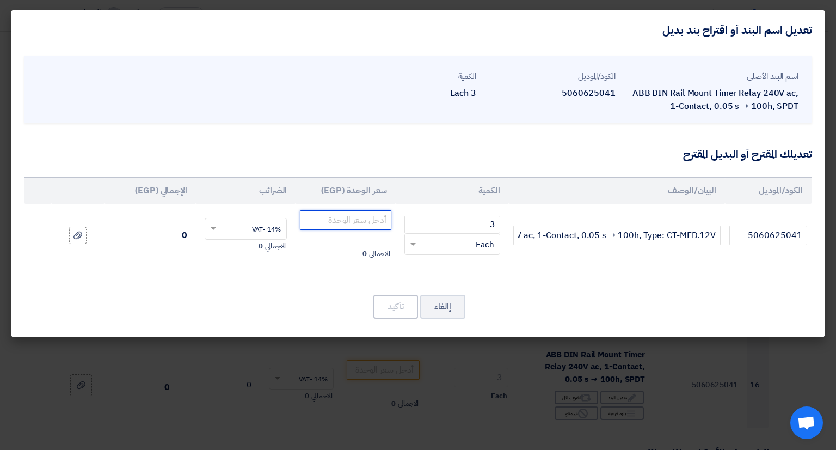
click at [352, 225] on input "number" at bounding box center [345, 220] width 91 height 20
type input "4085"
click at [392, 305] on button "تأكيد" at bounding box center [396, 307] width 45 height 24
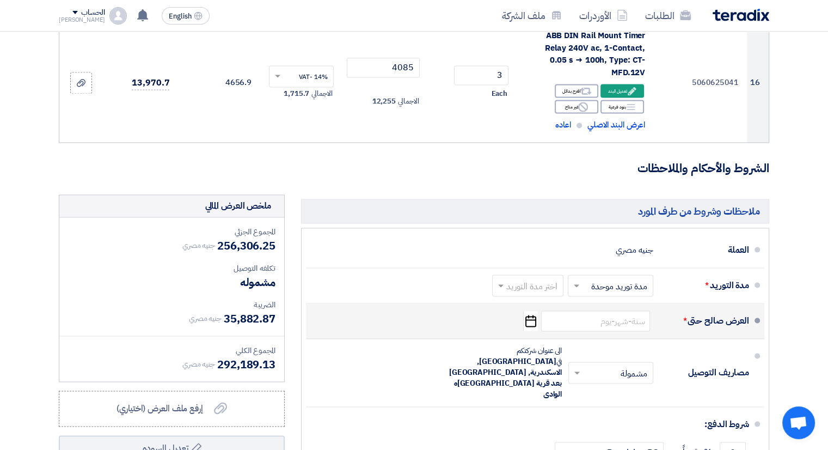
scroll to position [1498, 0]
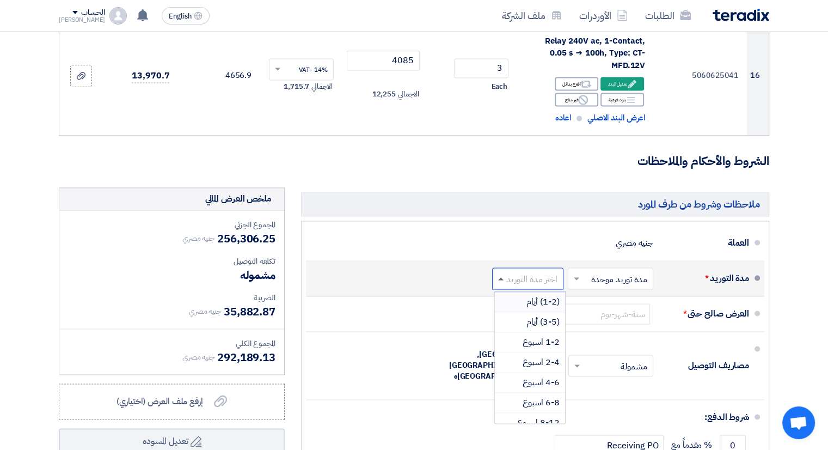
click at [503, 277] on span at bounding box center [500, 278] width 5 height 3
click at [523, 312] on div "(3-5) أيام" at bounding box center [530, 322] width 70 height 20
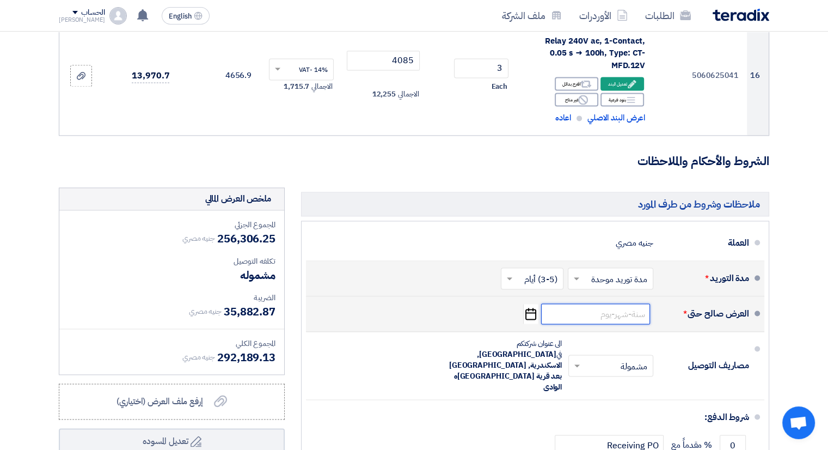
click at [587, 303] on input at bounding box center [595, 313] width 109 height 21
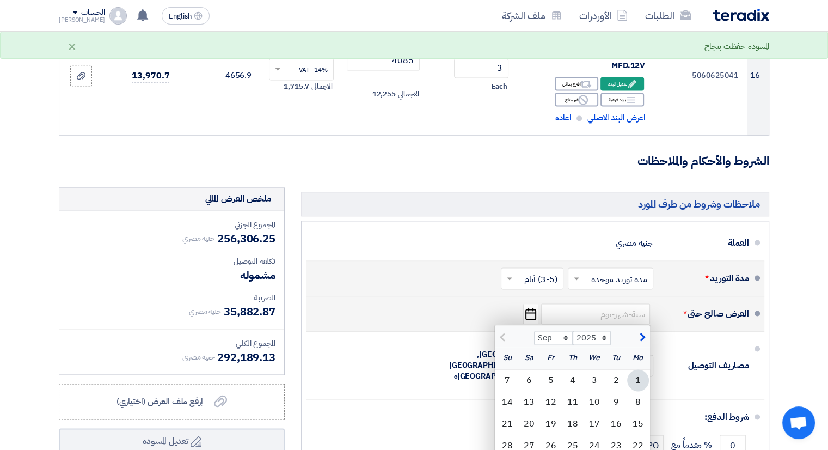
click at [445, 301] on div "العرض صالح حتى * Sep Oct Nov [DATE] 2026 2027 2028 2029 2030 2031 2032 2033 203…" at bounding box center [532, 314] width 435 height 26
click at [573, 303] on input at bounding box center [595, 313] width 109 height 21
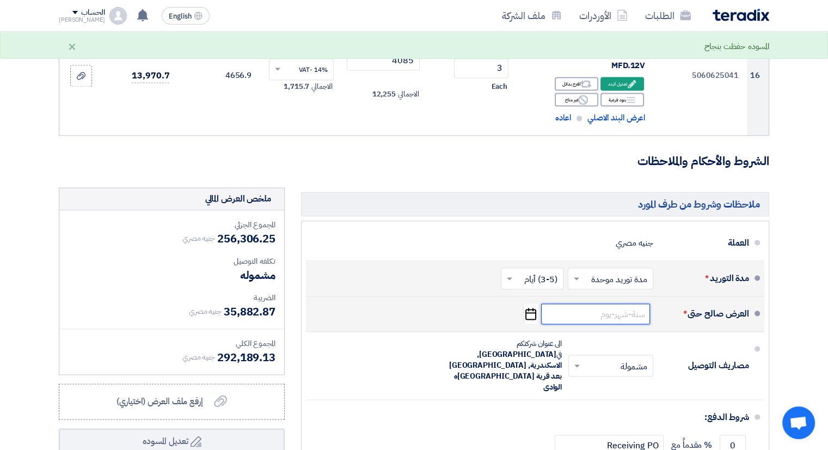
click at [573, 303] on input at bounding box center [595, 313] width 109 height 21
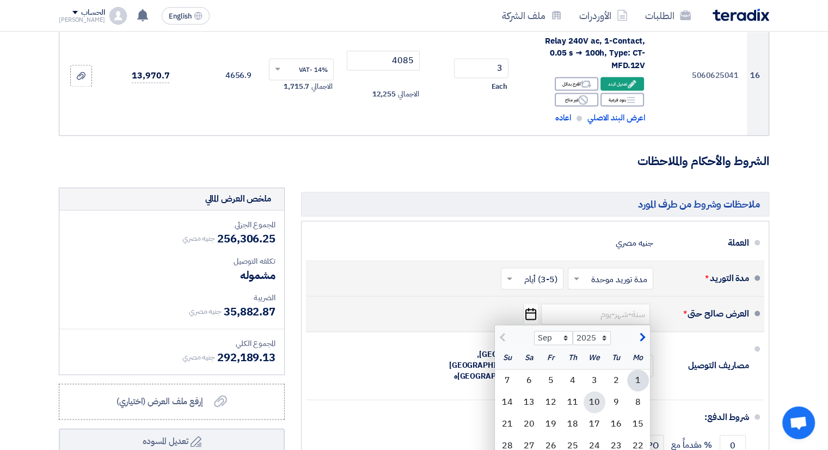
click at [601, 391] on div "10" at bounding box center [595, 402] width 22 height 22
type input "[DATE]"
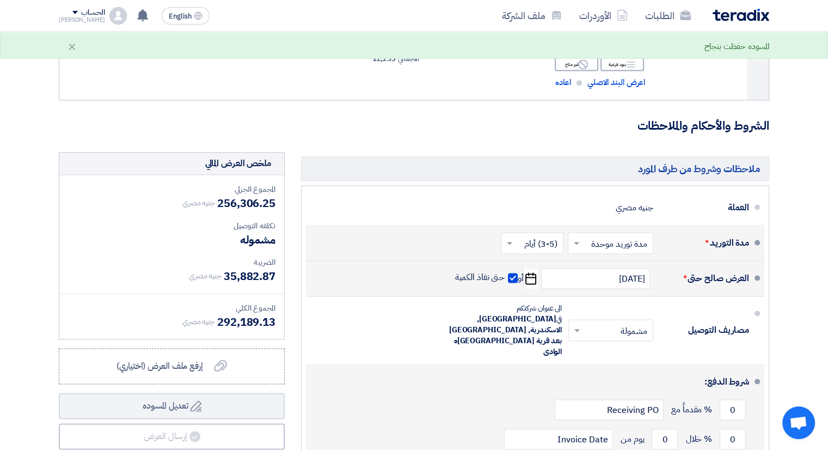
scroll to position [1552, 0]
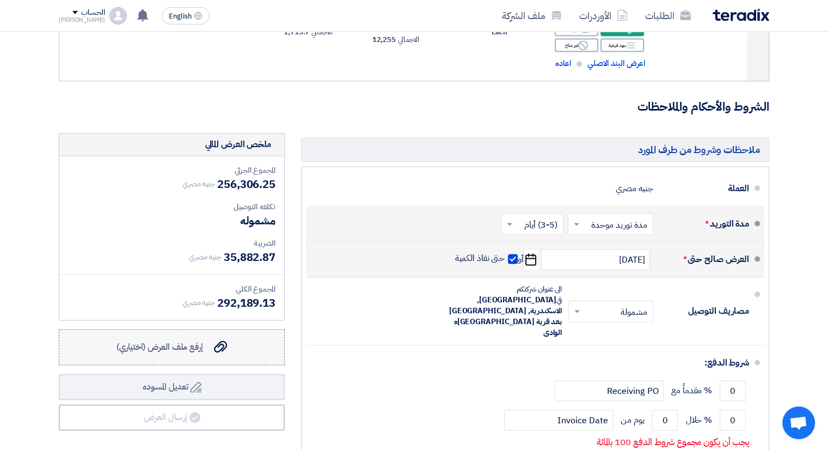
click at [194, 340] on span "إرفع ملف العرض (اختياري)" at bounding box center [160, 346] width 87 height 13
click at [0, 0] on input "إرفع ملف العرض (اختياري) إرفع ملف العرض (اختياري)" at bounding box center [0, 0] width 0 height 0
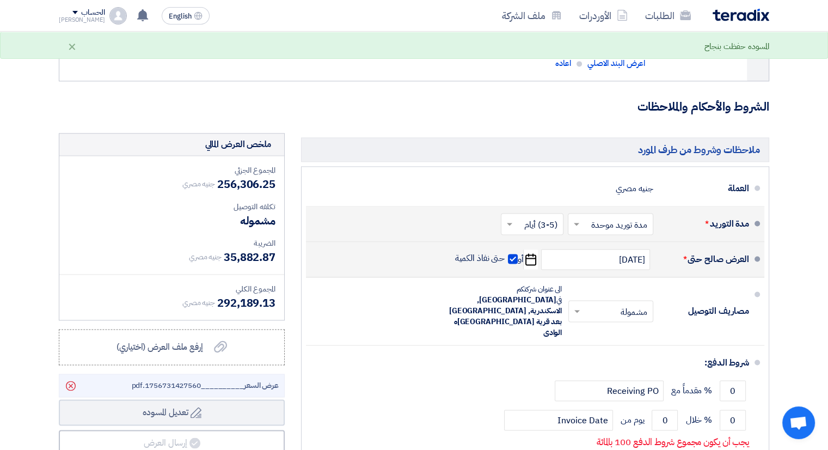
click at [152, 380] on span "عرض السعر __________1756731427560.pdf" at bounding box center [205, 385] width 147 height 11
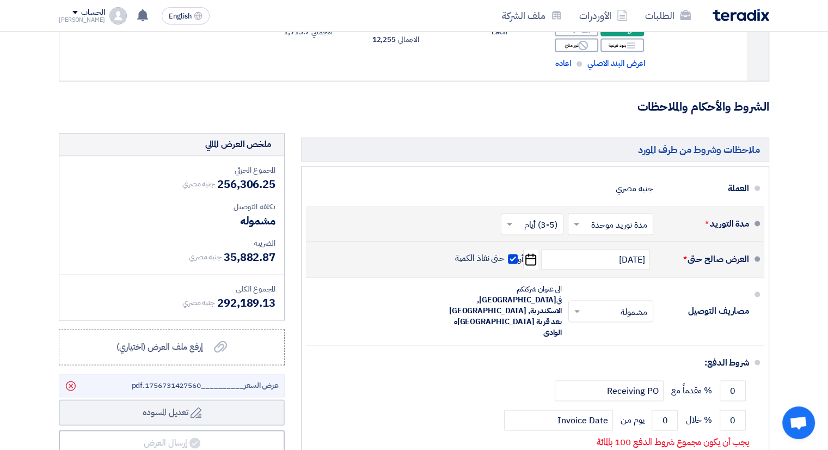
click at [242, 429] on div "ملخص العرض المالي المجموع الجزئي جنيه مصري 256,306.25 تكلفه التوصيل" at bounding box center [172, 327] width 242 height 388
click at [164, 417] on div "ملخص العرض المالي المجموع الجزئي جنيه مصري 256,306.25 تكلفه التوصيل" at bounding box center [172, 327] width 242 height 388
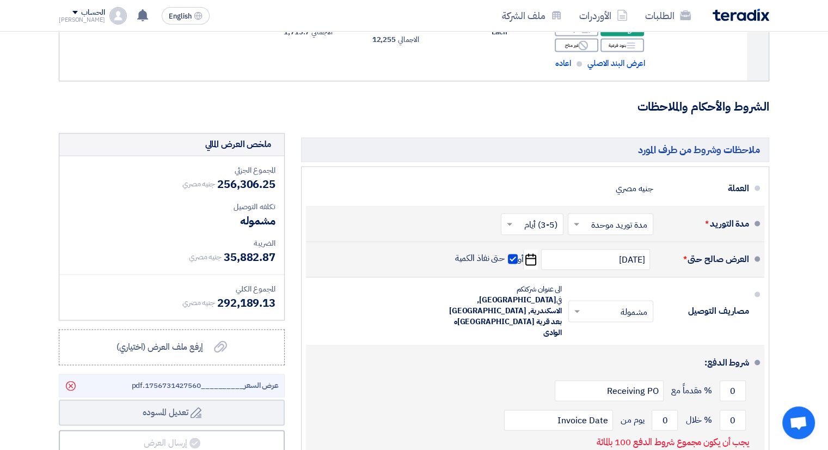
scroll to position [1607, 0]
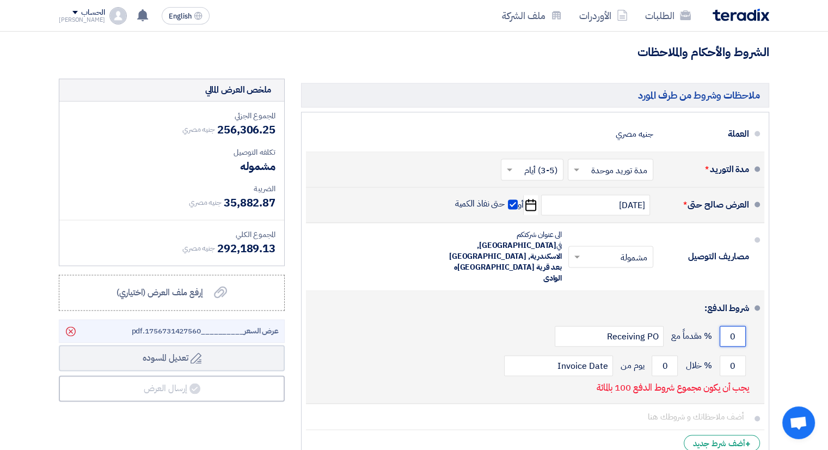
click at [734, 326] on input "0" at bounding box center [733, 336] width 26 height 21
click at [672, 355] on input "0" at bounding box center [665, 365] width 26 height 21
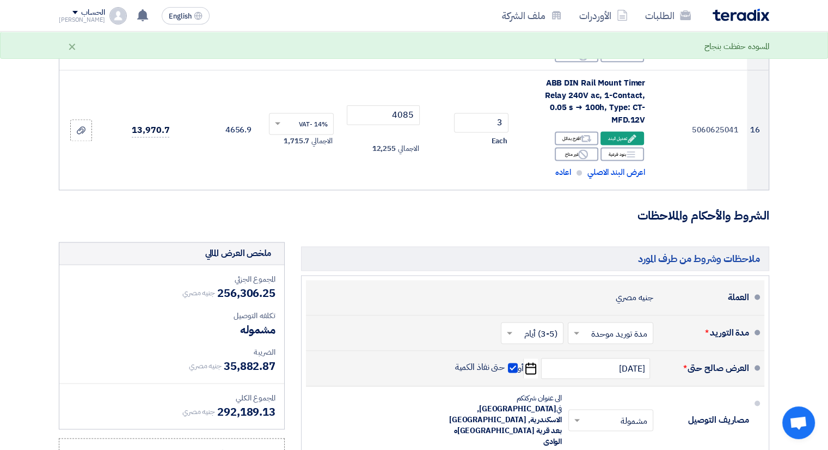
scroll to position [1552, 0]
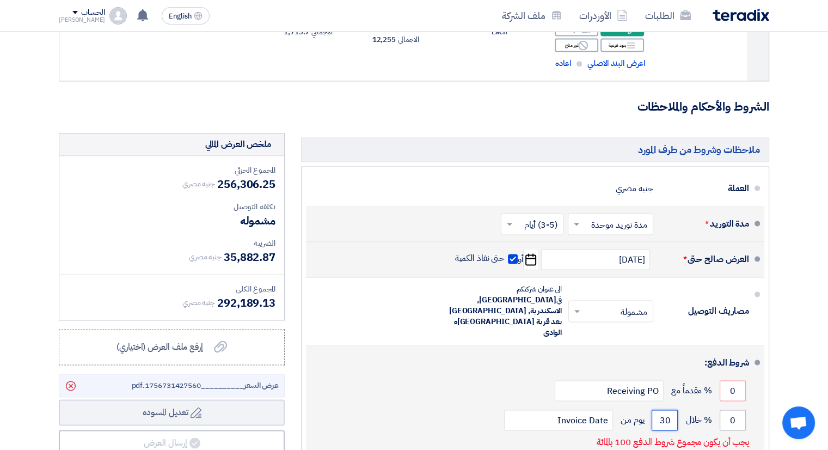
type input "30"
click at [726, 409] on input "0" at bounding box center [733, 419] width 26 height 21
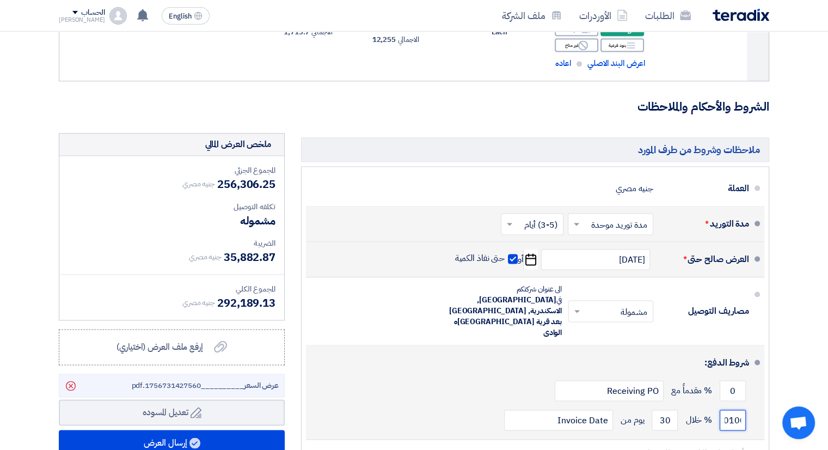
click at [726, 409] on input "0100" at bounding box center [733, 419] width 26 height 21
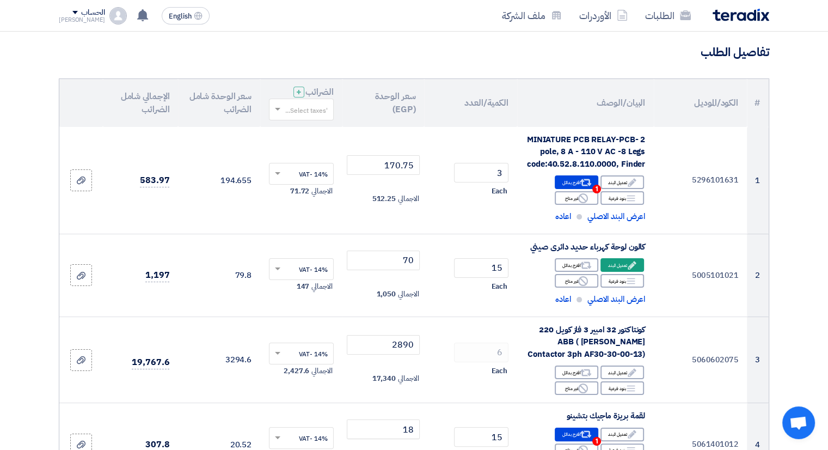
scroll to position [0, 0]
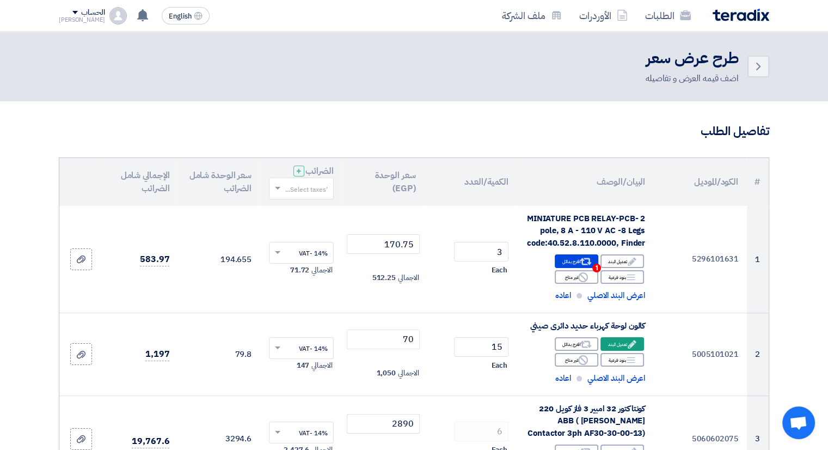
type input "100"
click at [317, 188] on input "text" at bounding box center [307, 189] width 43 height 18
click at [317, 210] on span "14% -VAT" at bounding box center [313, 209] width 30 height 10
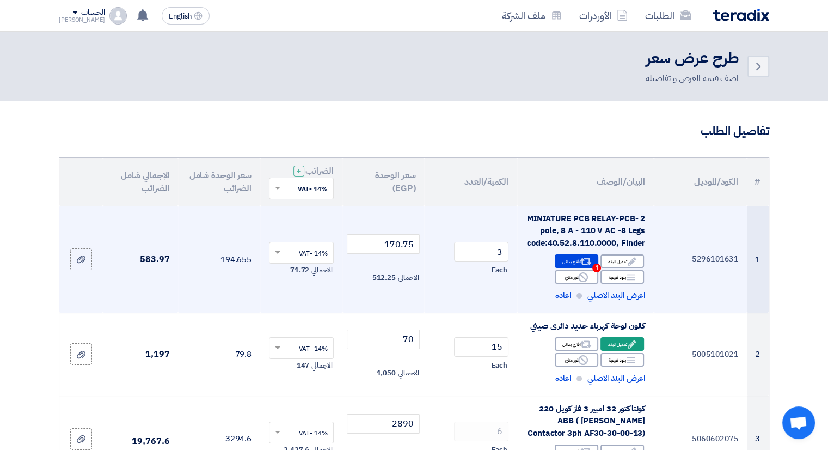
click at [320, 209] on td "14% -VAT × الاجمالي 71.72" at bounding box center [301, 259] width 82 height 107
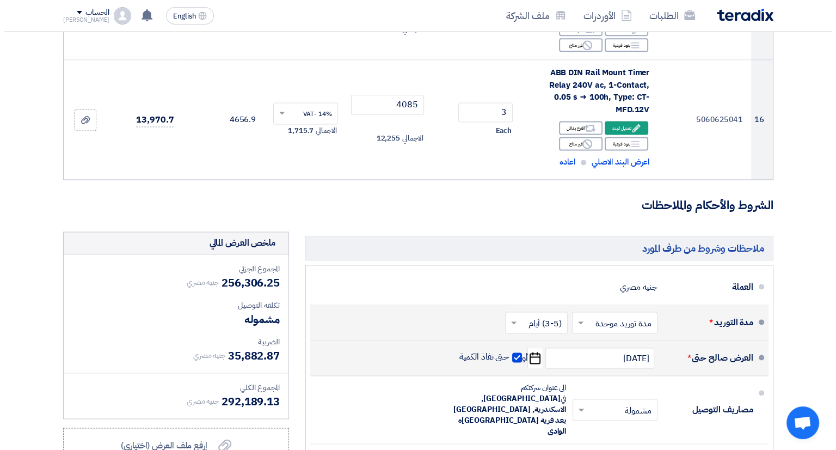
scroll to position [1525, 0]
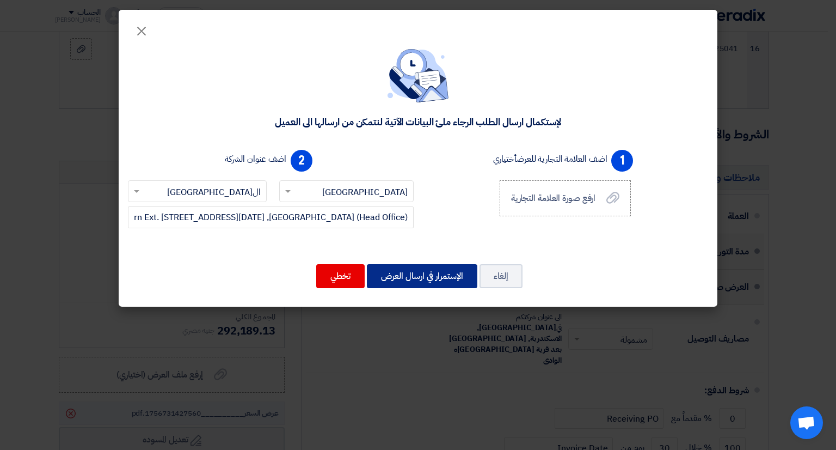
click at [429, 278] on button "الإستمرار في ارسال العرض" at bounding box center [422, 276] width 111 height 24
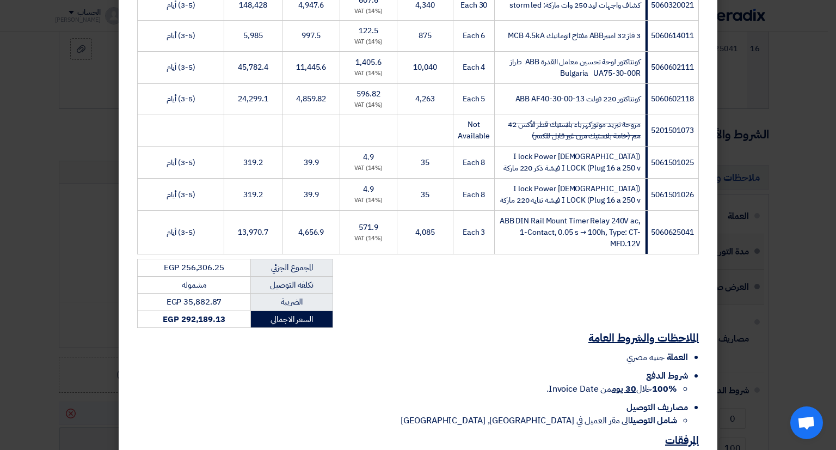
scroll to position [563, 0]
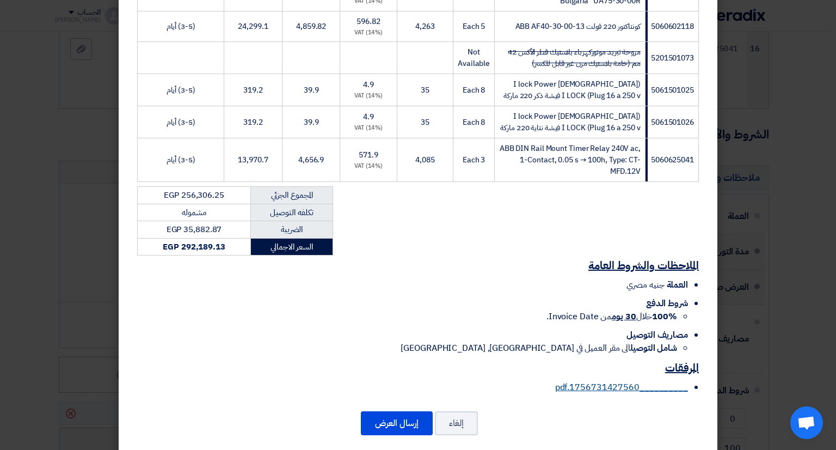
click at [582, 381] on link "__________1756731427560.pdf" at bounding box center [621, 387] width 133 height 13
click at [409, 411] on button "إرسال العرض" at bounding box center [397, 423] width 72 height 24
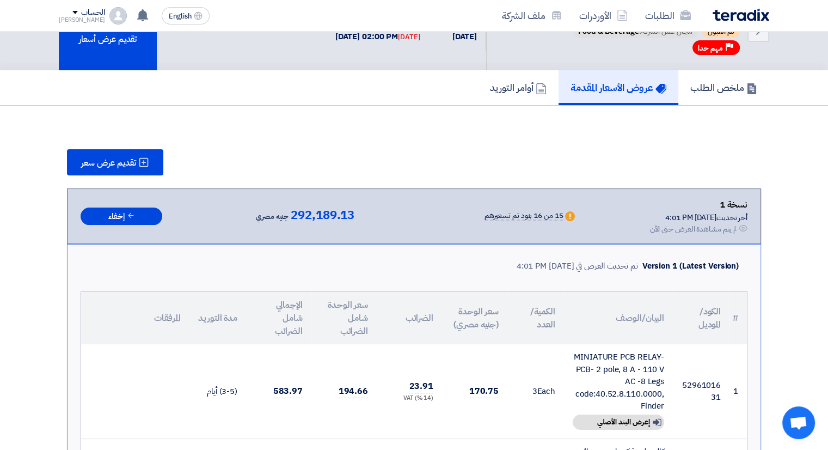
scroll to position [0, 0]
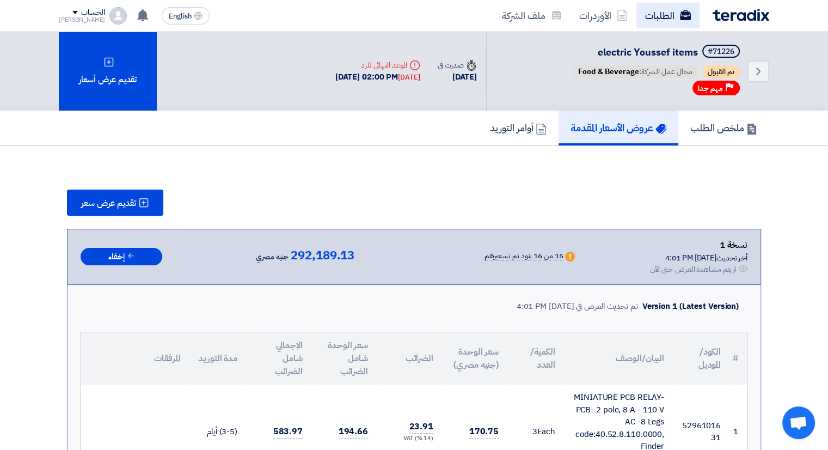
click at [652, 13] on link "الطلبات" at bounding box center [668, 16] width 63 height 26
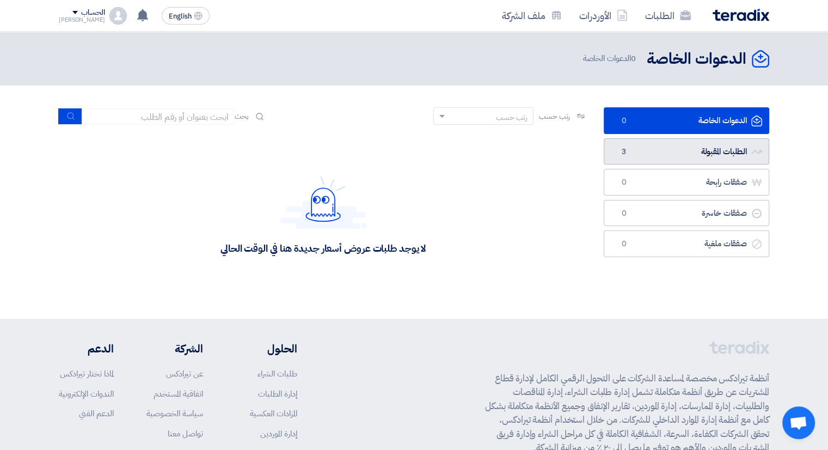
click at [686, 146] on link "الطلبات المقبولة الطلبات المقبولة 3" at bounding box center [687, 151] width 166 height 27
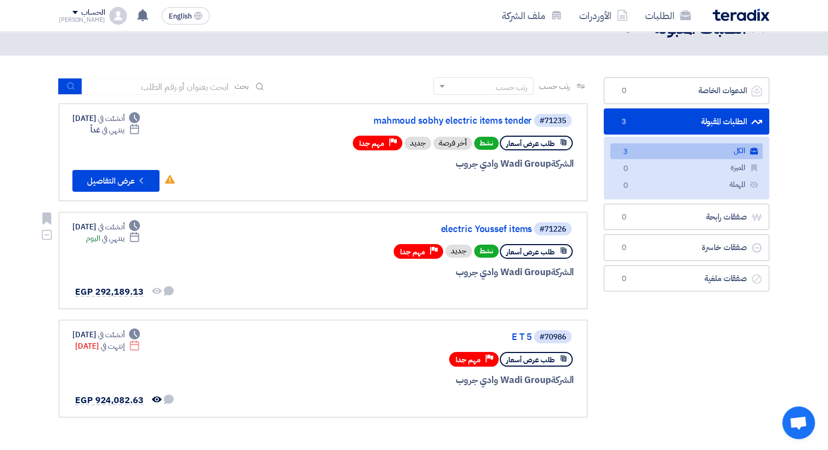
scroll to position [54, 0]
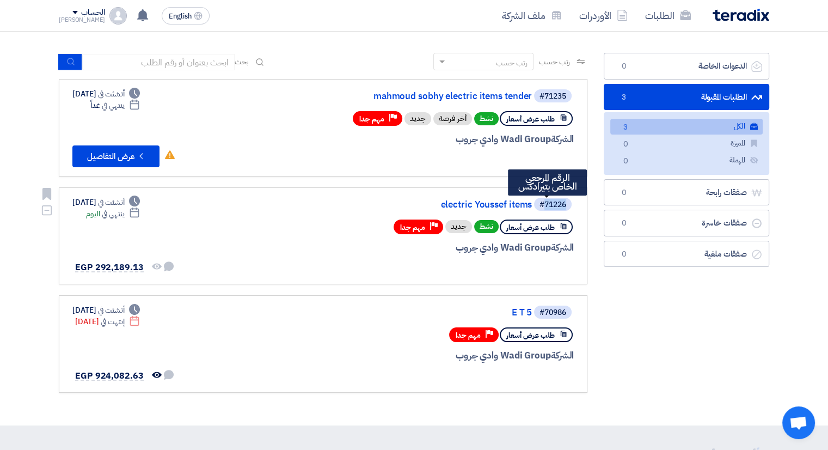
drag, startPoint x: 578, startPoint y: 205, endPoint x: 542, endPoint y: 205, distance: 35.4
click at [542, 205] on link "#71226 الرقم المرجعي الخاص بتيرادكس electric Youssef items طلب عرض أسعار نشط جد…" at bounding box center [323, 235] width 529 height 97
copy div "71226"
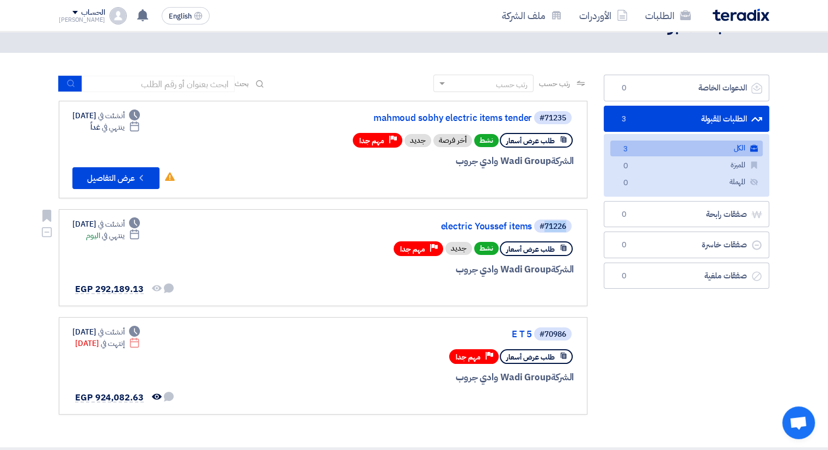
scroll to position [0, 0]
